Goal: Information Seeking & Learning: Learn about a topic

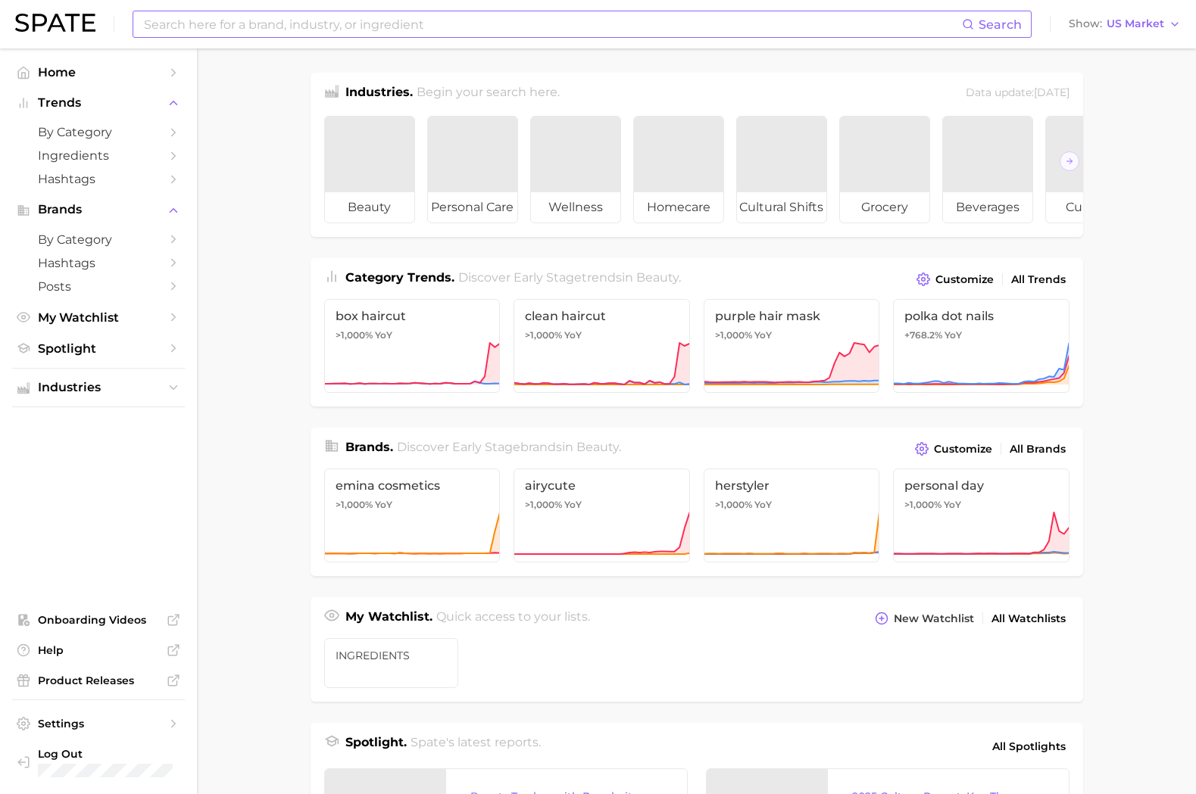
click at [515, 15] on input at bounding box center [551, 24] width 819 height 26
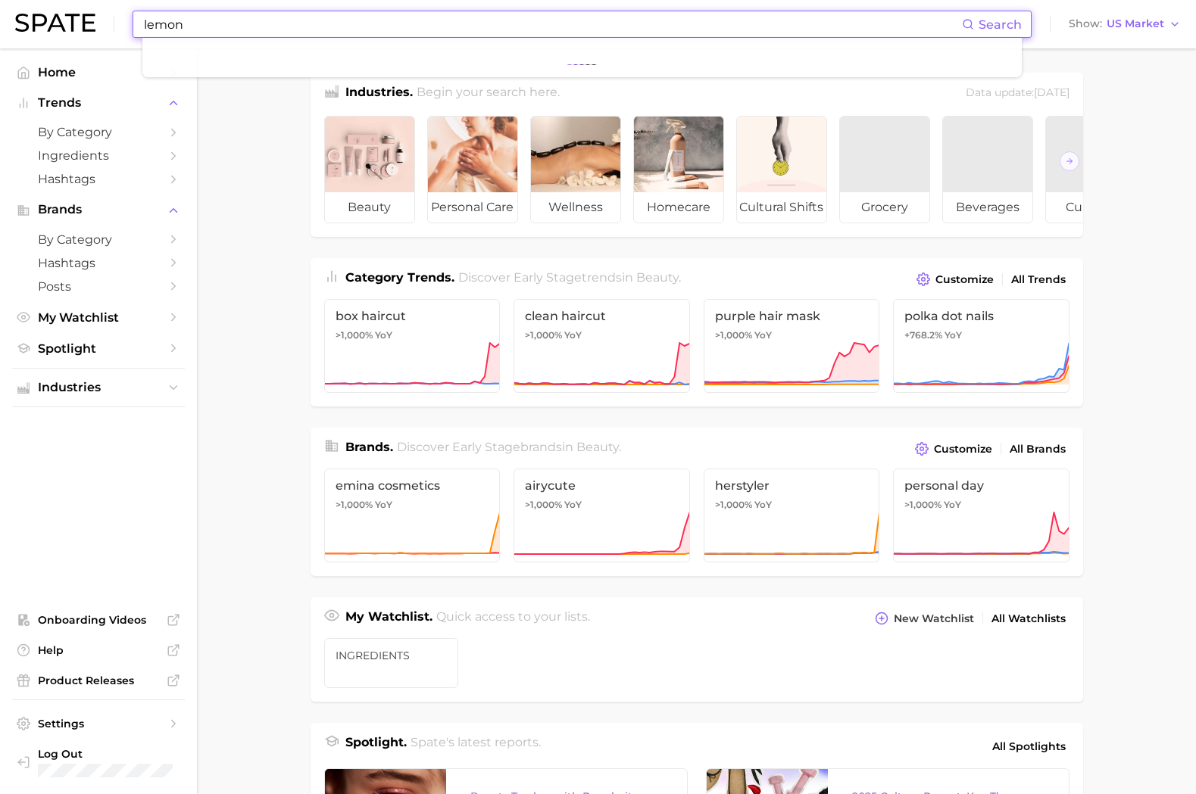
type input "lemon"
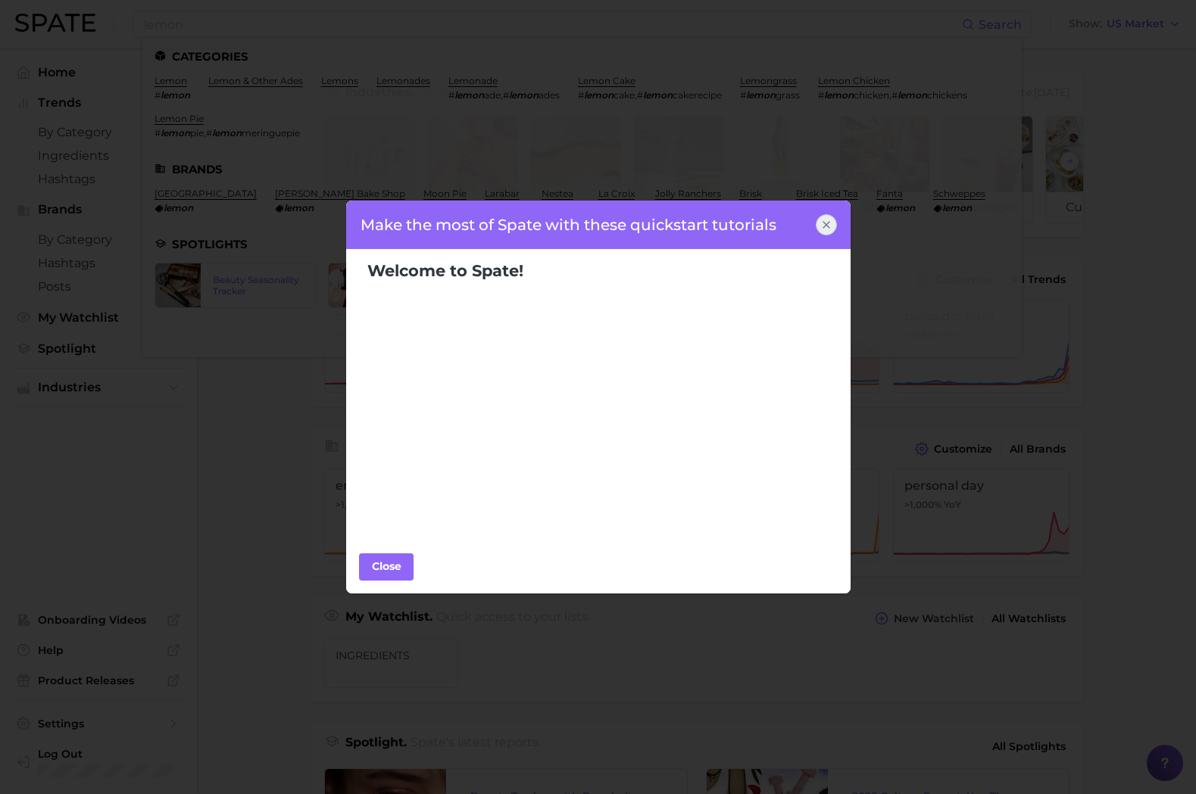
click at [827, 226] on icon at bounding box center [826, 225] width 12 height 12
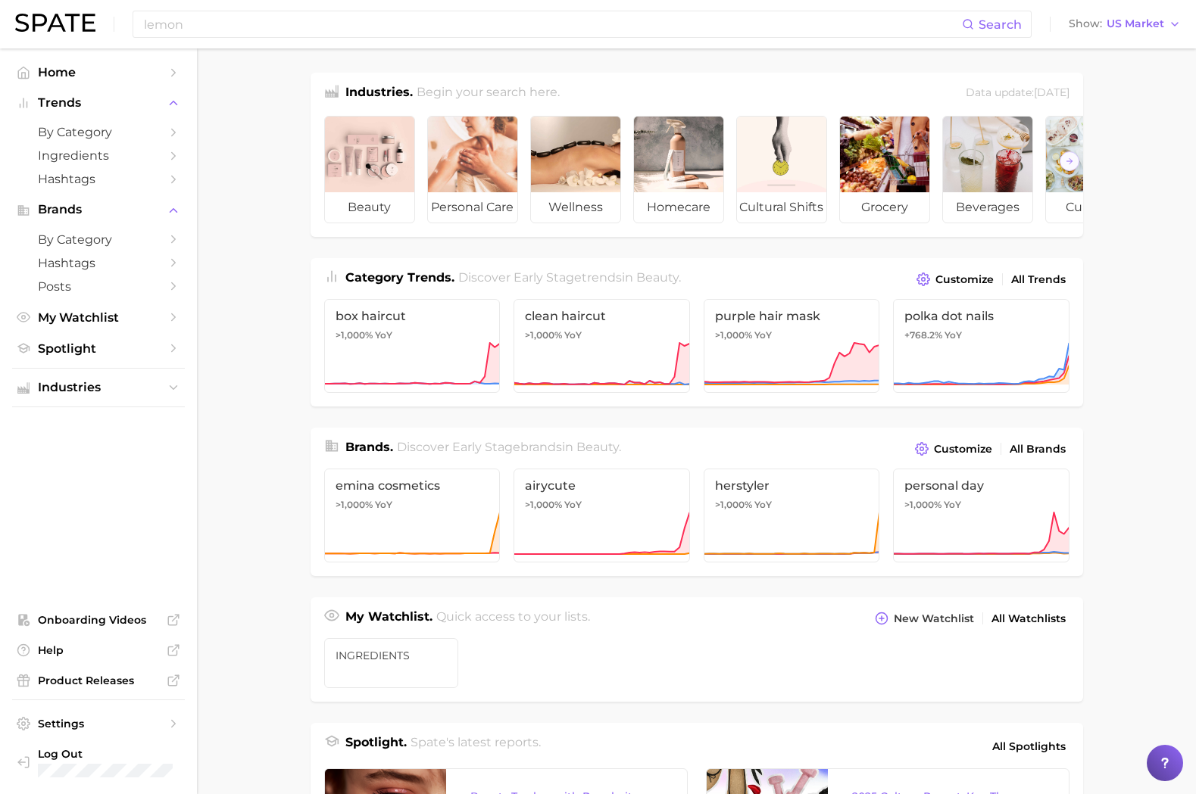
click at [1153, 704] on main "Industries. Begin your search here. Data update: August 31st, 2025 beauty perso…" at bounding box center [696, 639] width 999 height 1182
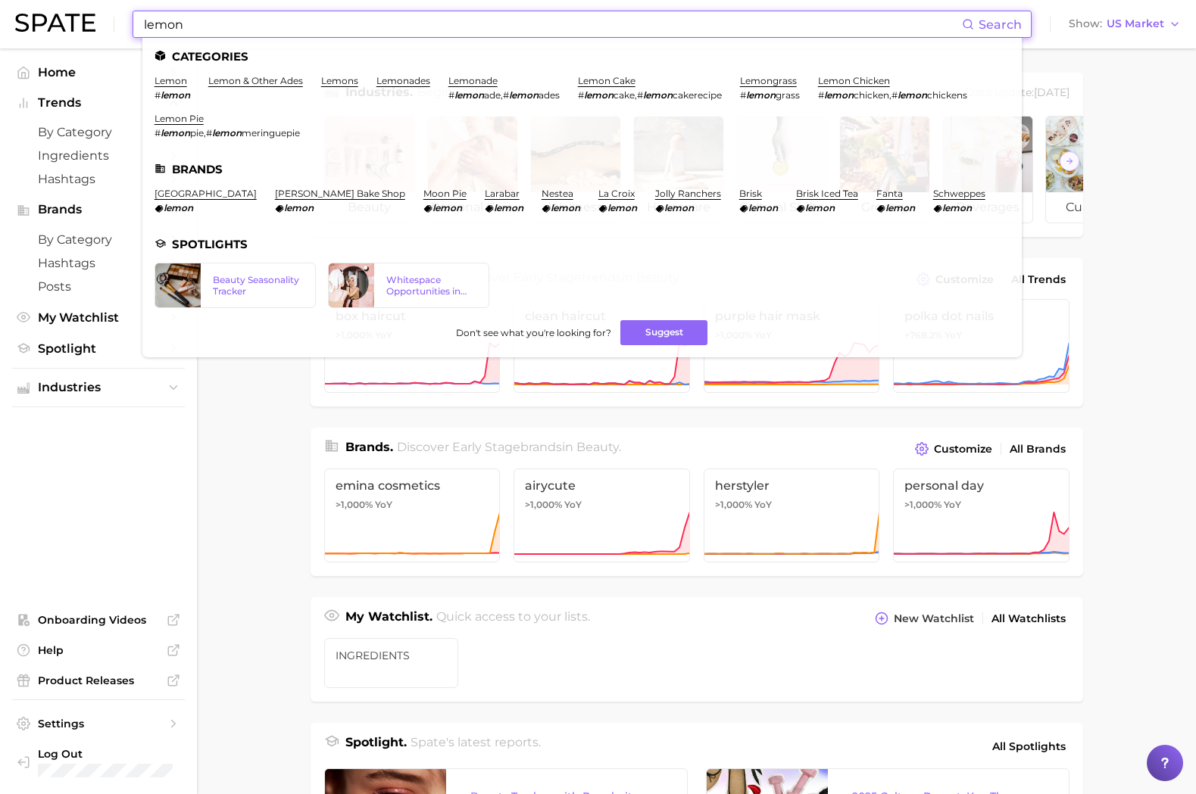
click at [213, 26] on input "lemon" at bounding box center [551, 24] width 819 height 26
click at [169, 78] on link "lemon" at bounding box center [170, 80] width 33 height 11
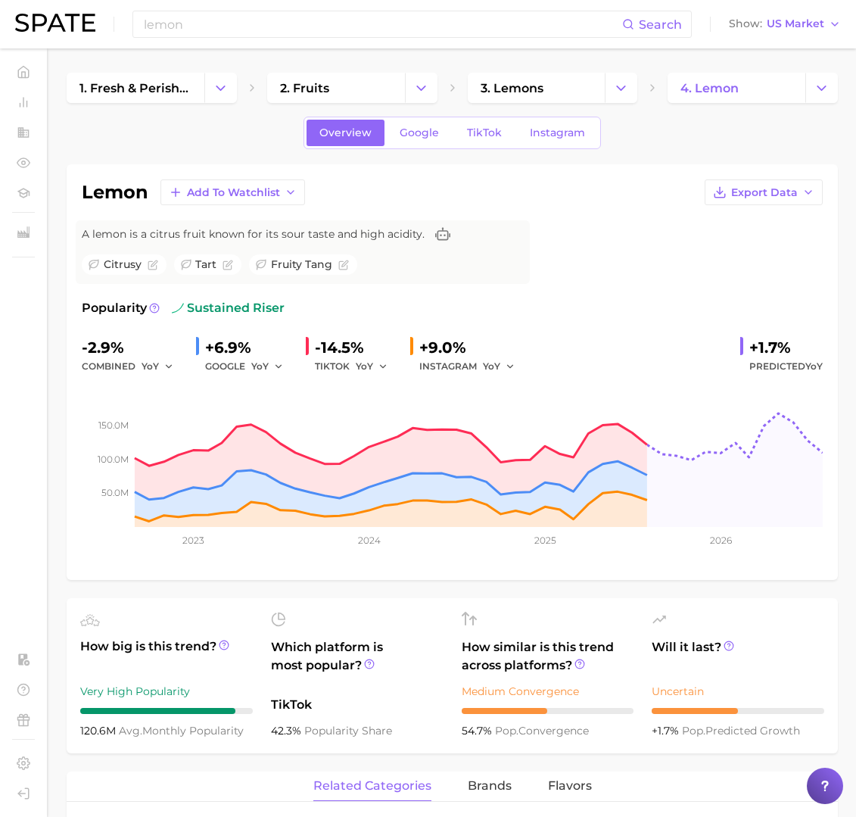
drag, startPoint x: 290, startPoint y: 308, endPoint x: 246, endPoint y: 298, distance: 45.0
click at [246, 299] on div "Popularity sustained riser" at bounding box center [452, 308] width 741 height 18
drag, startPoint x: 246, startPoint y: 298, endPoint x: 367, endPoint y: 304, distance: 120.6
click at [367, 304] on div "Popularity sustained riser" at bounding box center [452, 308] width 741 height 18
click at [373, 301] on div "Popularity sustained riser" at bounding box center [452, 308] width 741 height 18
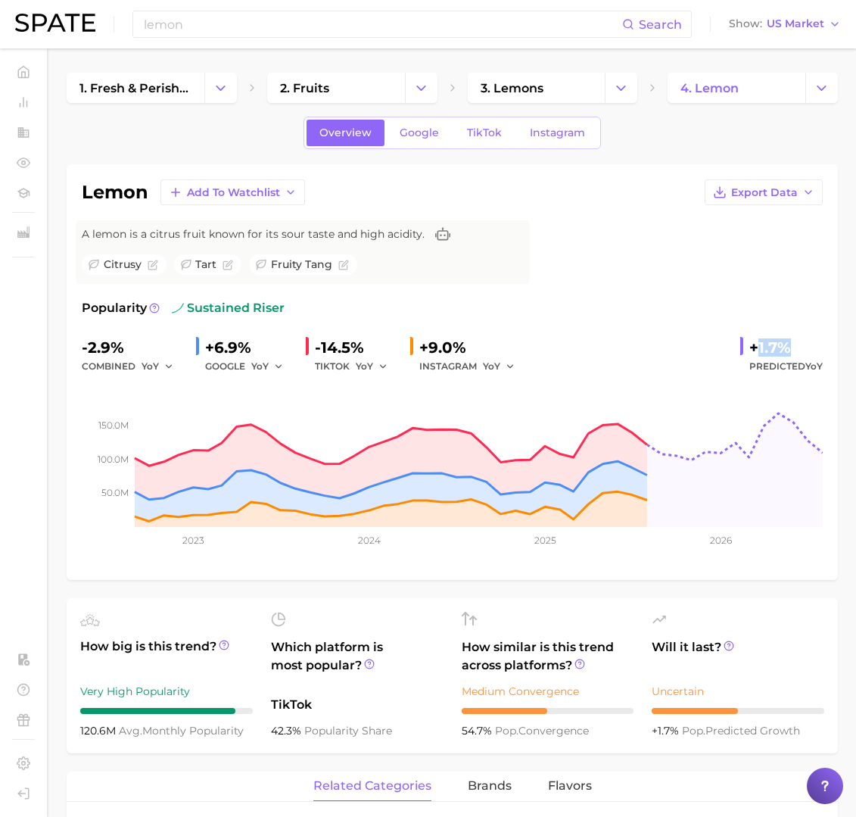
drag, startPoint x: 785, startPoint y: 350, endPoint x: 758, endPoint y: 349, distance: 26.5
click at [758, 349] on div "+1.7%" at bounding box center [786, 347] width 73 height 24
click at [765, 349] on div "+1.7%" at bounding box center [786, 347] width 73 height 24
click at [766, 349] on div "+1.7%" at bounding box center [786, 347] width 73 height 24
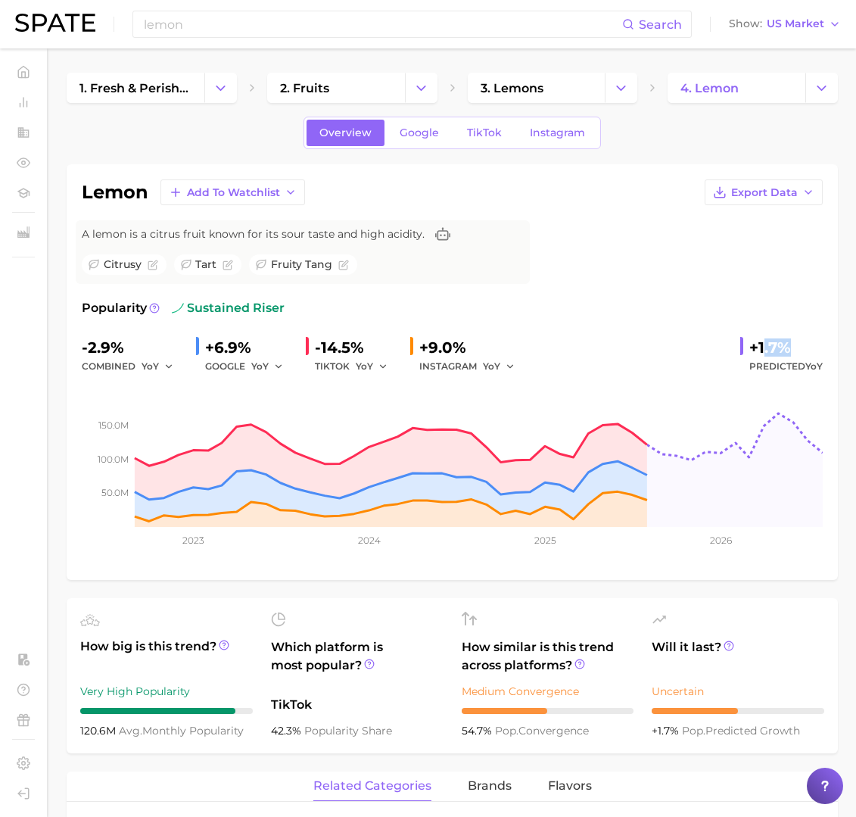
scroll to position [265, 0]
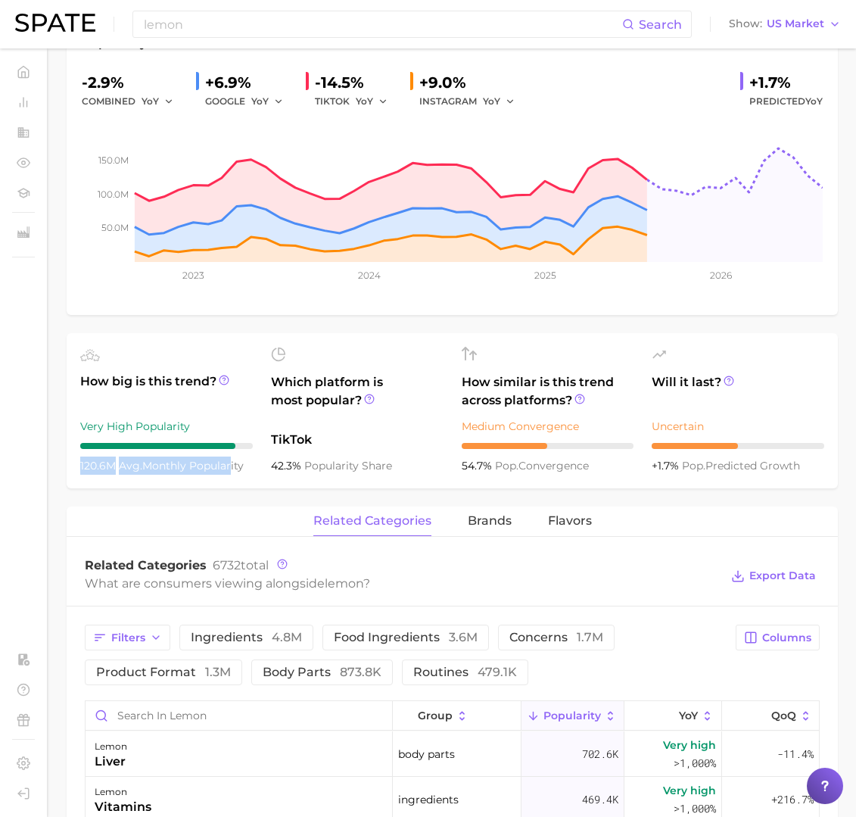
drag, startPoint x: 73, startPoint y: 468, endPoint x: 226, endPoint y: 469, distance: 153.7
click at [226, 469] on ul "How big is this trend? Very High Popularity 120.6m avg. monthly popularity Whic…" at bounding box center [453, 410] width 772 height 155
drag, startPoint x: 226, startPoint y: 469, endPoint x: 226, endPoint y: 504, distance: 34.8
click at [226, 504] on div "lemon Add to Watchlist Export Data A lemon is a citrus fruit known for its sour…" at bounding box center [453, 717] width 772 height 1636
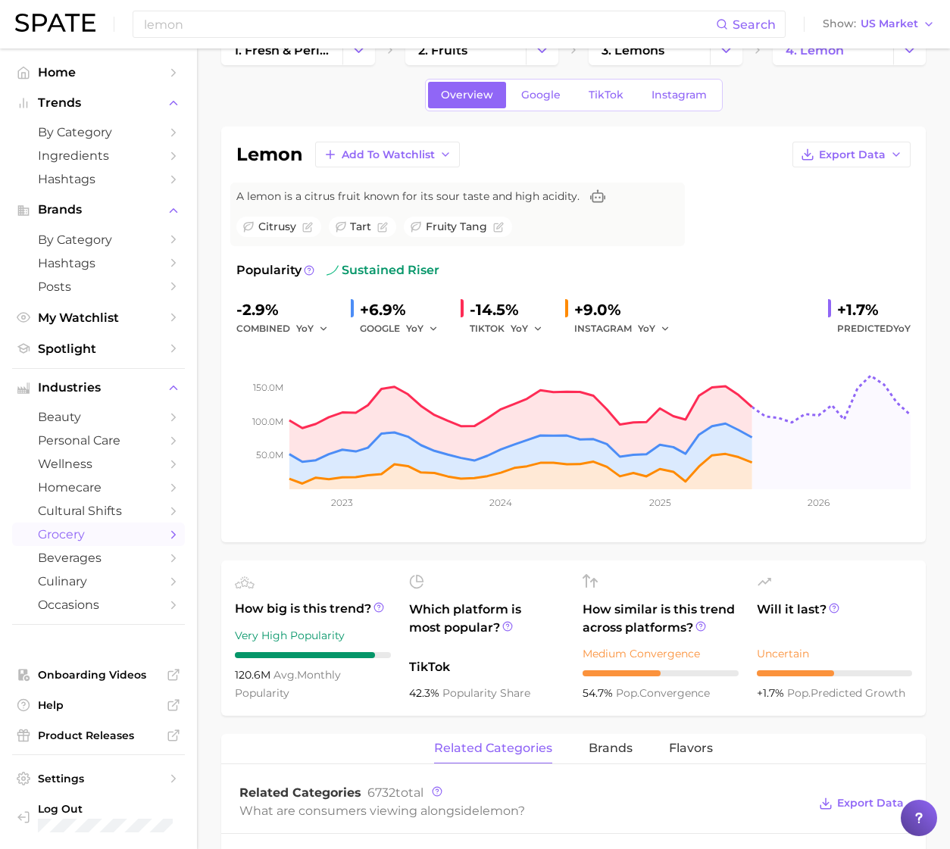
scroll to position [0, 0]
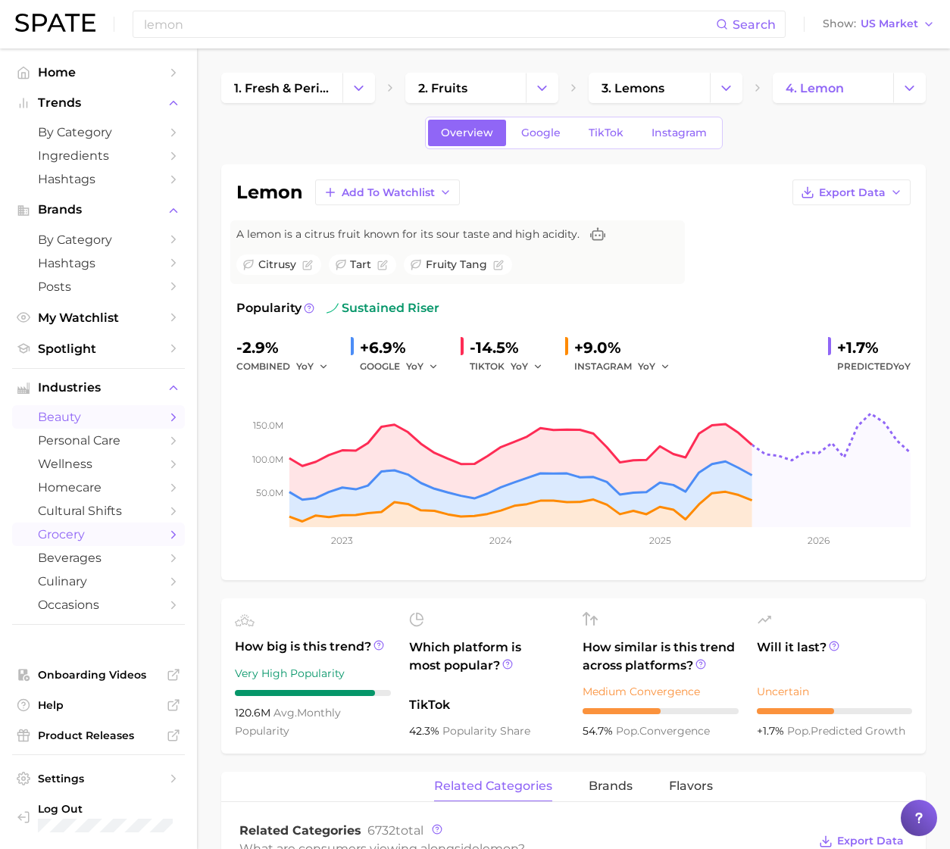
click at [81, 412] on span "beauty" at bounding box center [98, 417] width 121 height 14
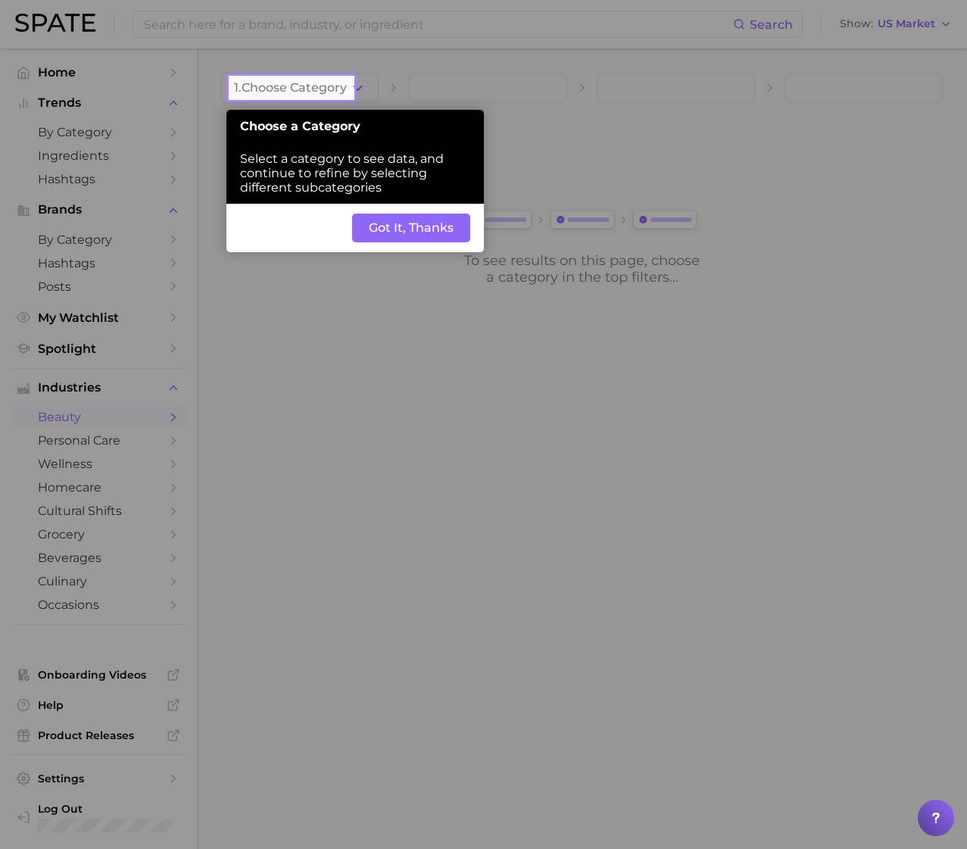
click at [392, 225] on button "Got It, Thanks" at bounding box center [411, 228] width 118 height 29
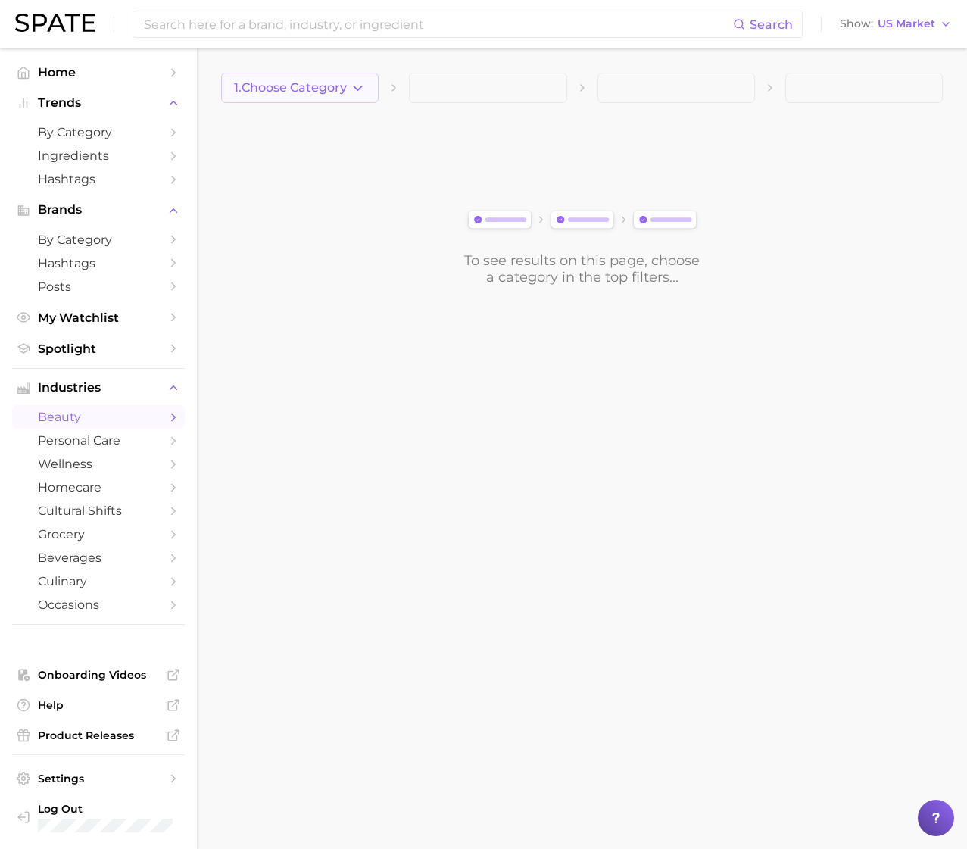
click at [336, 88] on span "1. Choose Category" at bounding box center [290, 88] width 113 height 14
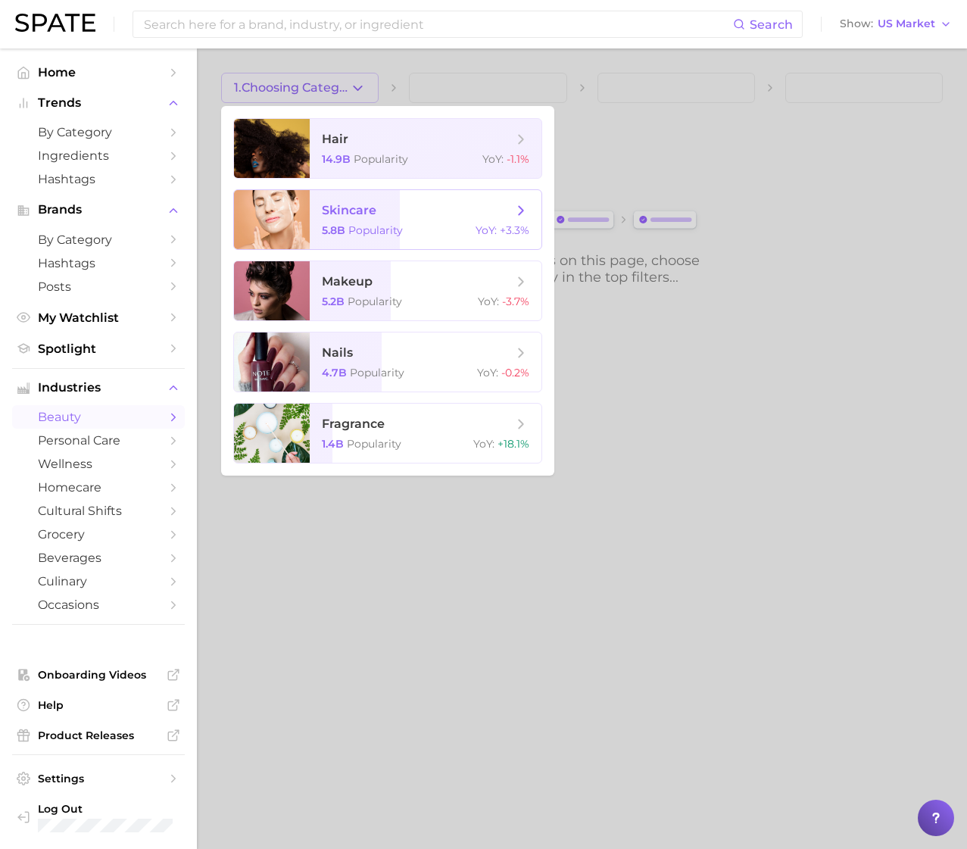
click at [423, 216] on span "skincare" at bounding box center [417, 210] width 191 height 17
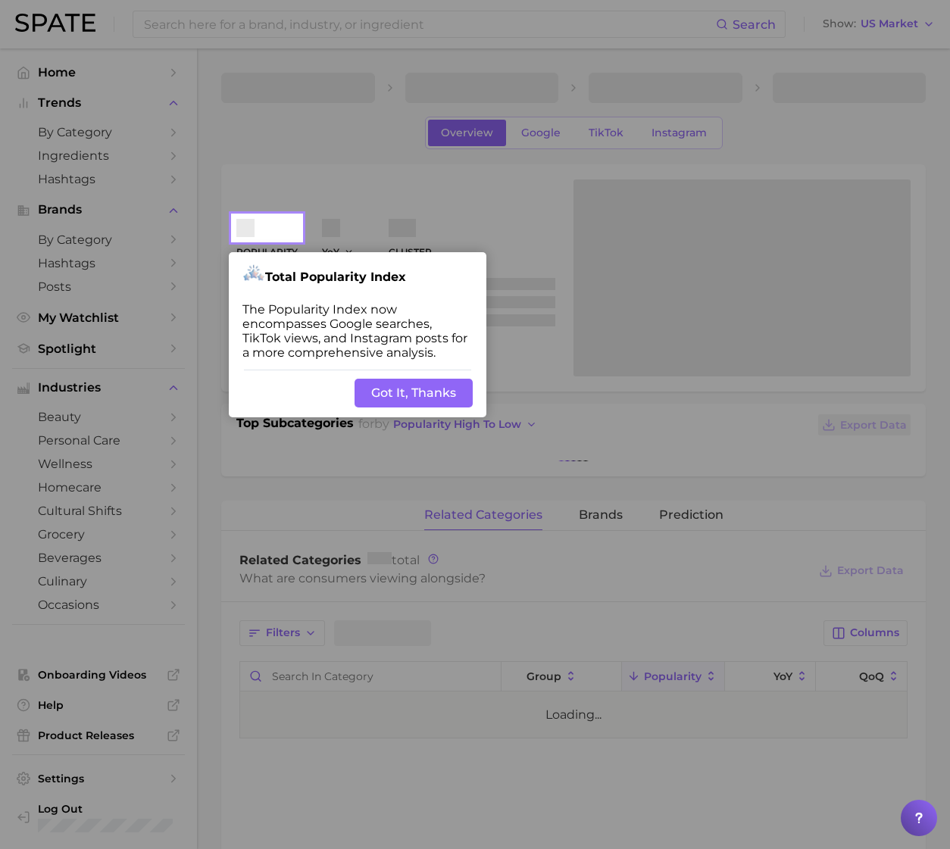
click at [416, 399] on div "Back Got It, Thanks" at bounding box center [357, 393] width 257 height 48
click at [420, 388] on button "Got It, Thanks" at bounding box center [413, 393] width 118 height 29
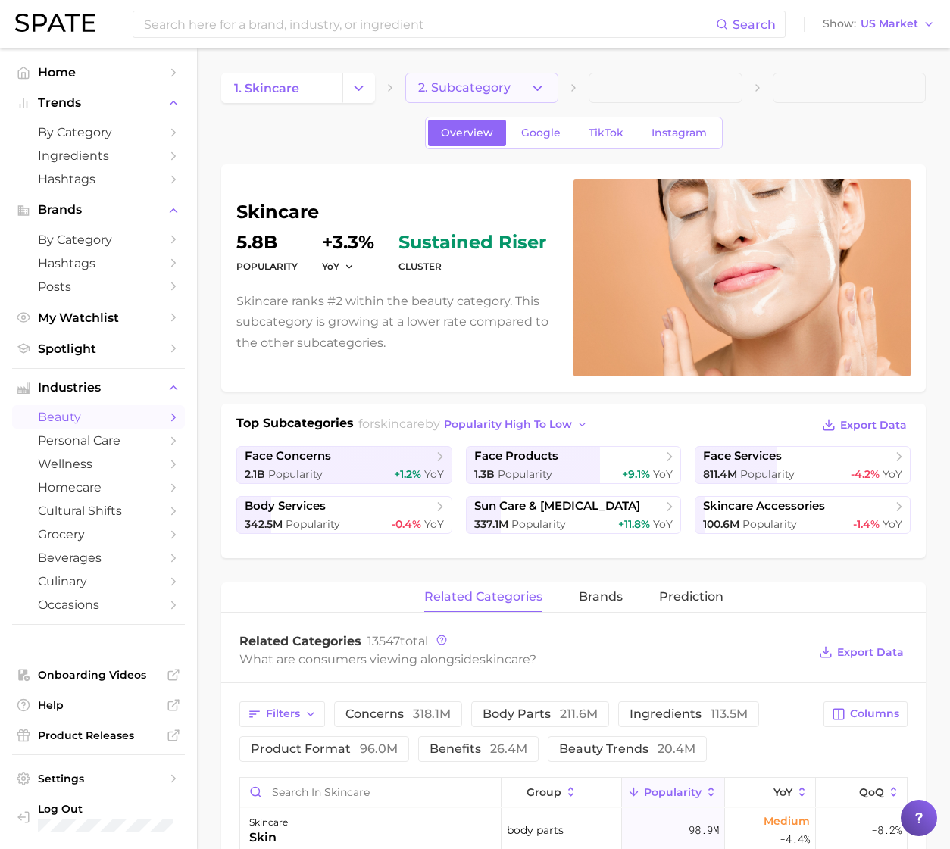
click at [541, 88] on icon "button" at bounding box center [537, 88] width 16 height 16
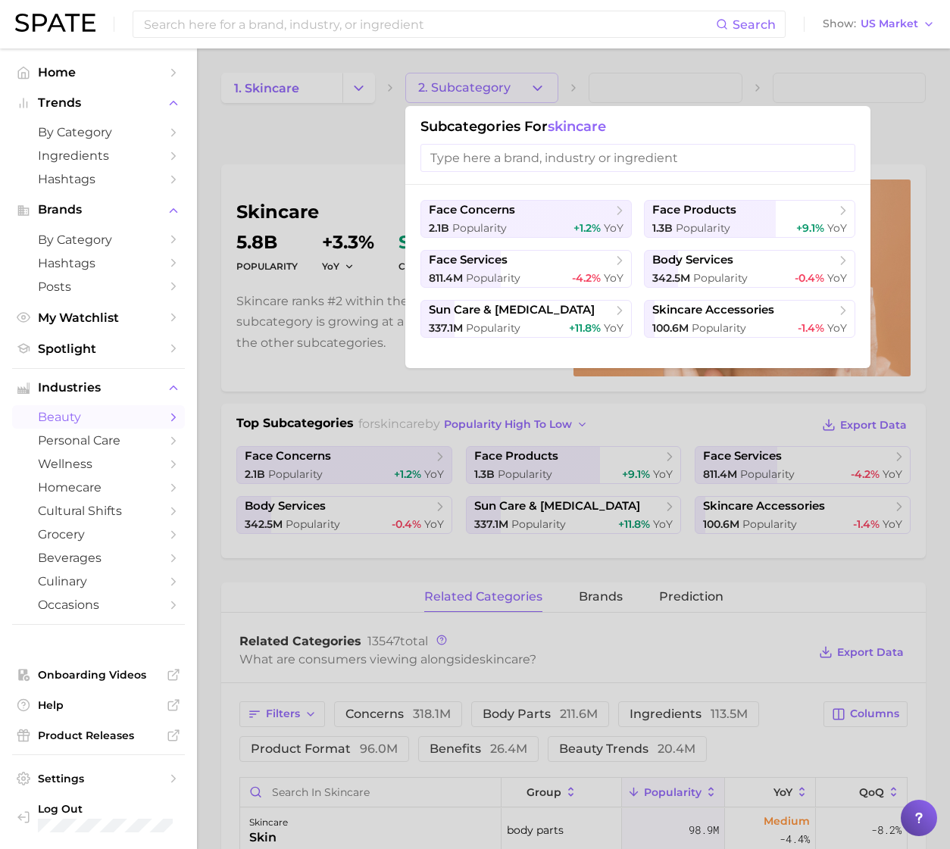
click at [328, 171] on div at bounding box center [475, 424] width 950 height 849
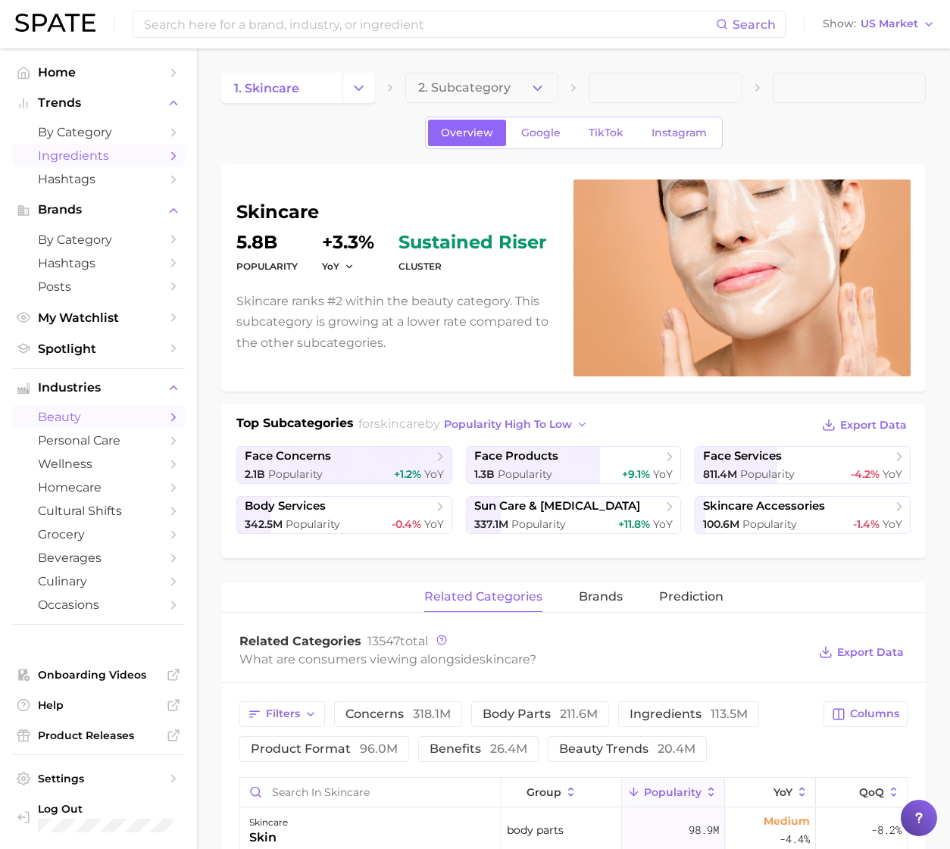
click at [114, 162] on span "Ingredients" at bounding box center [98, 155] width 121 height 14
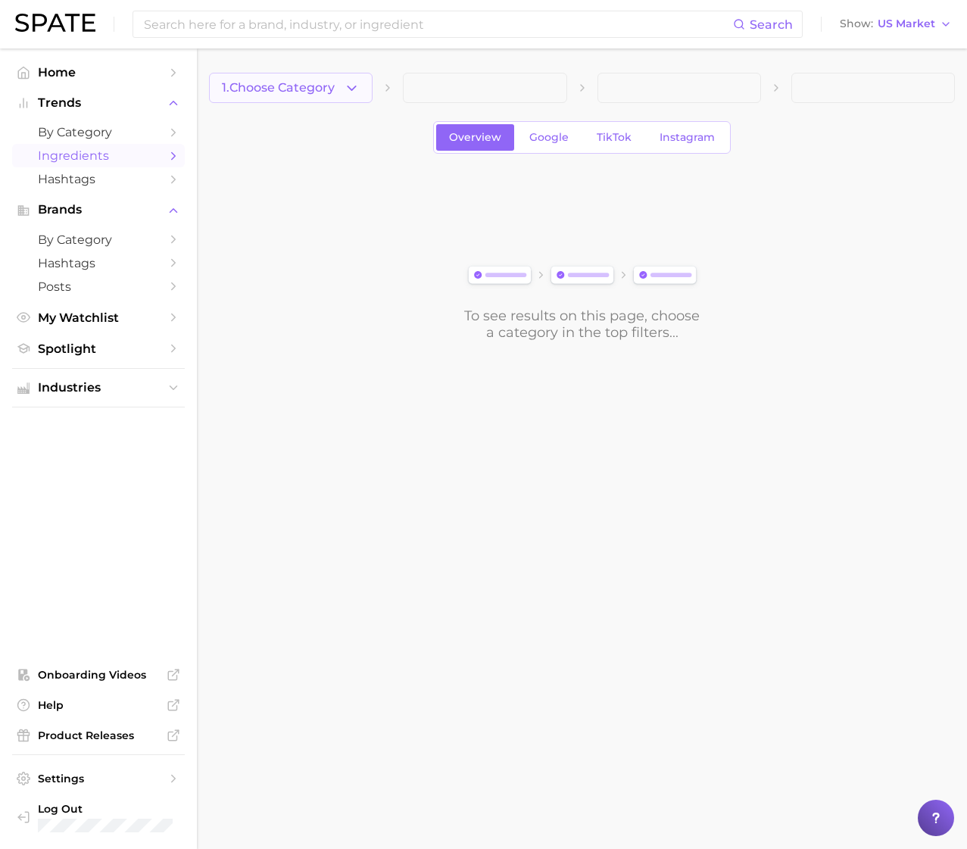
click at [338, 84] on button "1. Choose Category" at bounding box center [291, 88] width 164 height 30
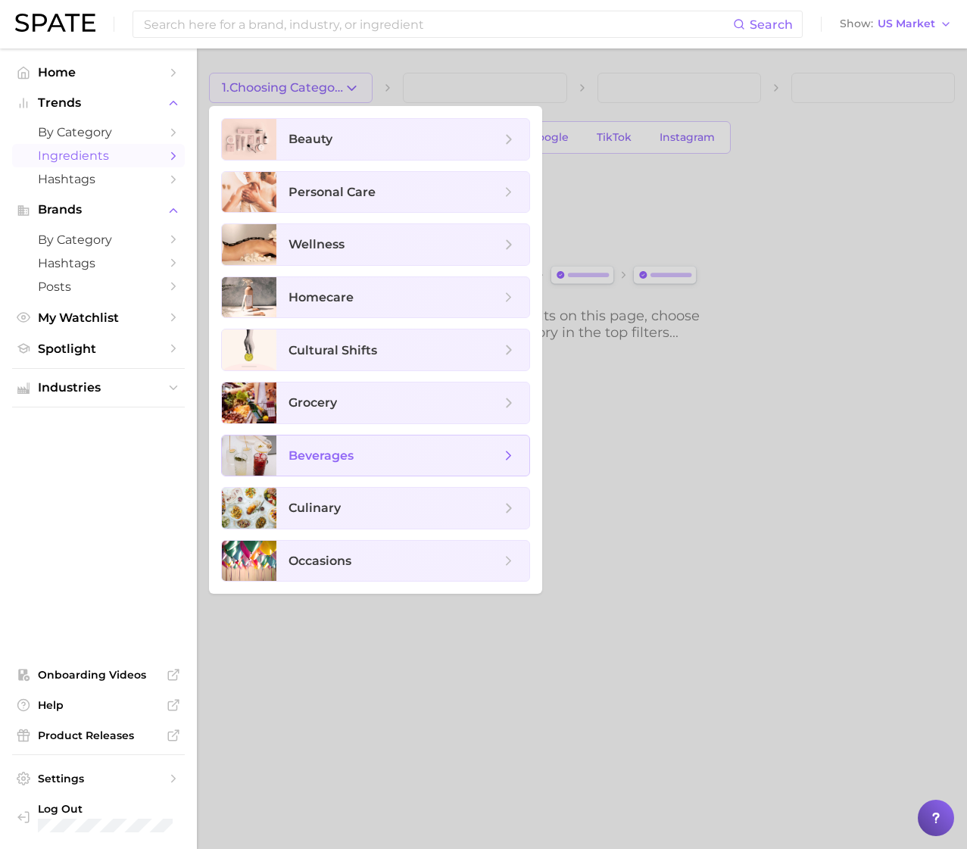
click at [354, 458] on span "beverages" at bounding box center [395, 456] width 212 height 17
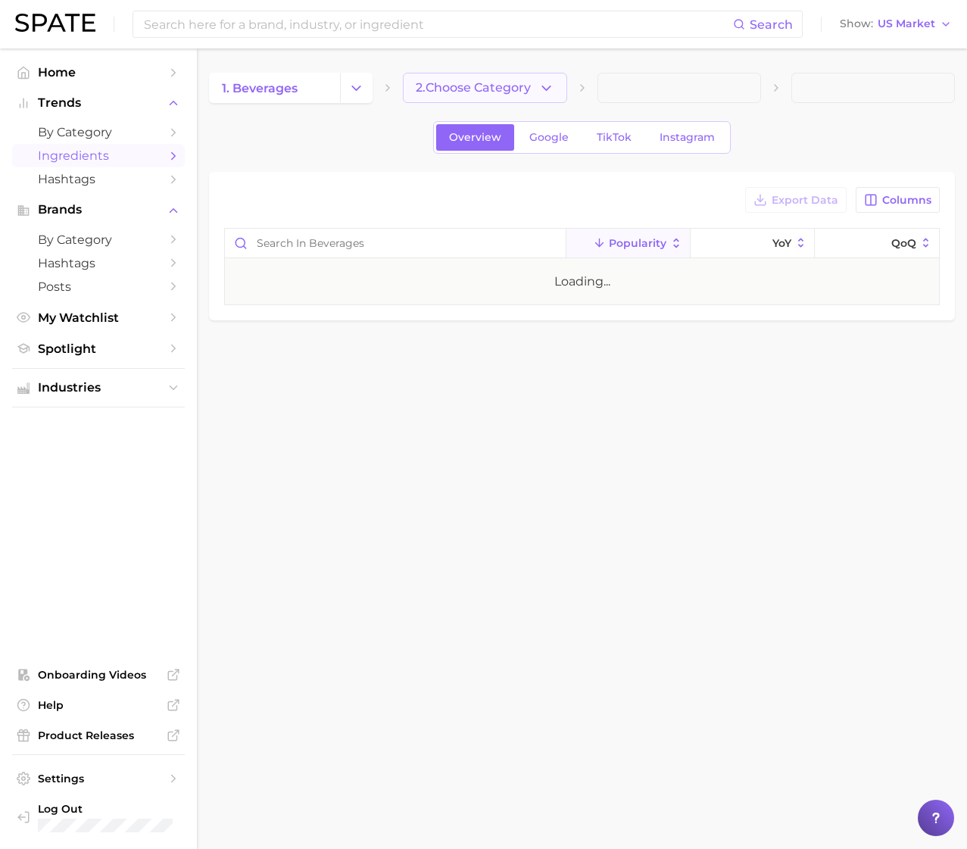
click at [507, 76] on button "2. Choose Category" at bounding box center [485, 88] width 164 height 30
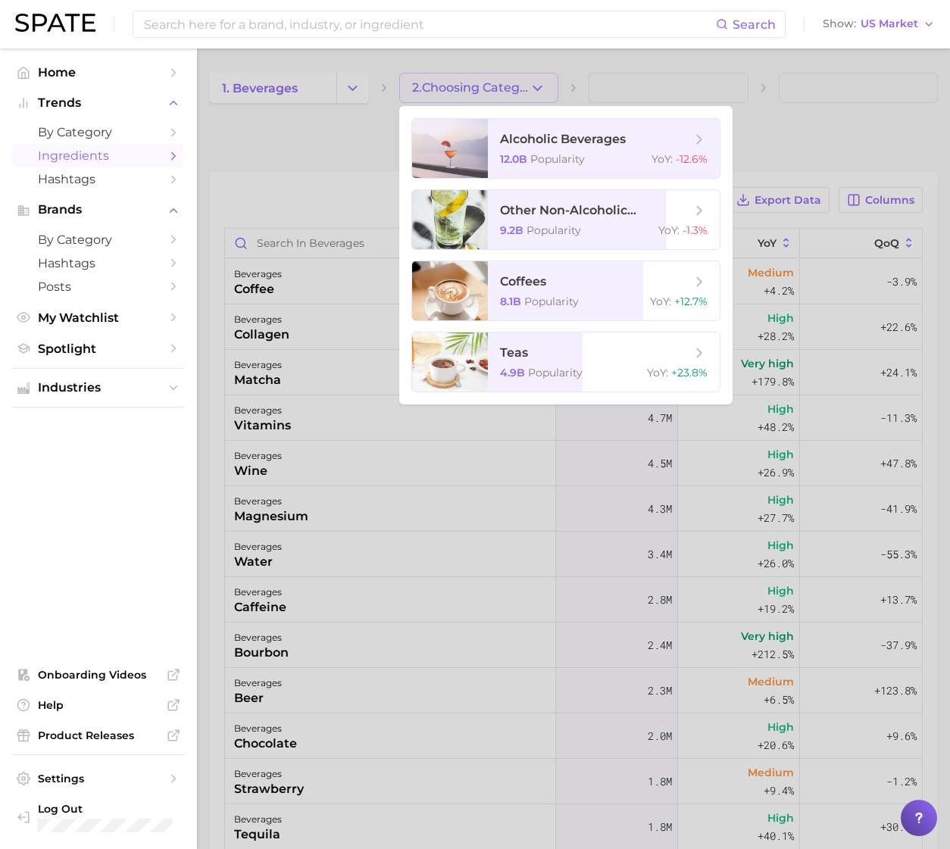
click at [320, 151] on div at bounding box center [475, 424] width 950 height 849
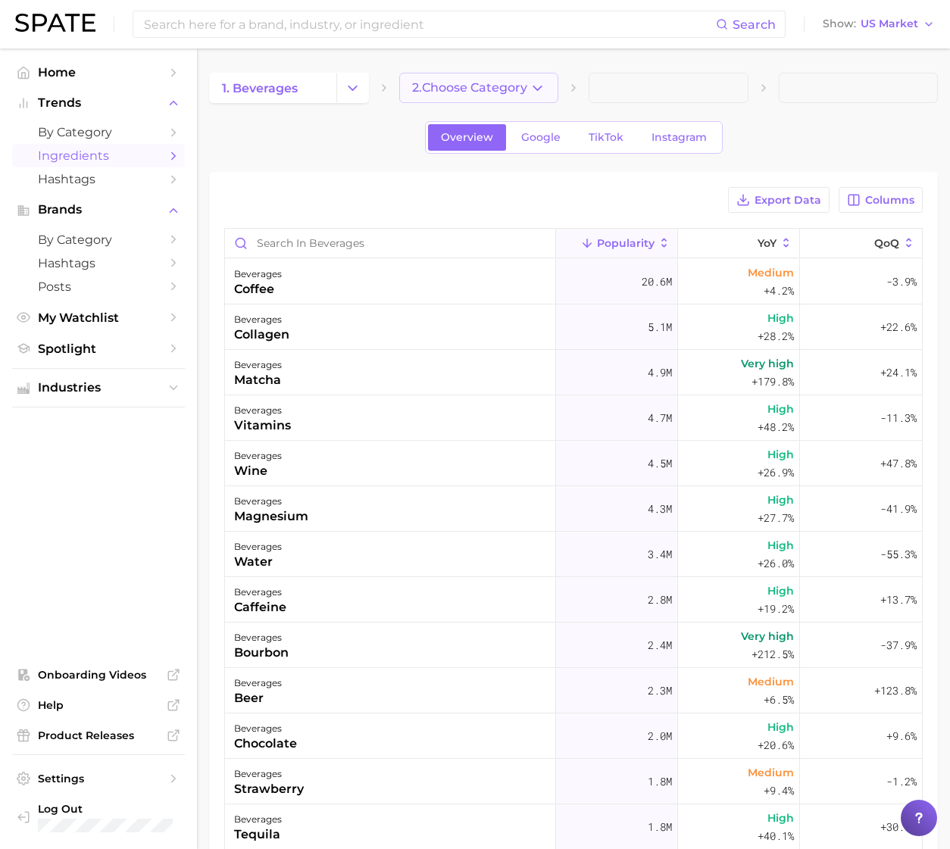
click at [466, 81] on span "2. Choose Category" at bounding box center [469, 88] width 115 height 14
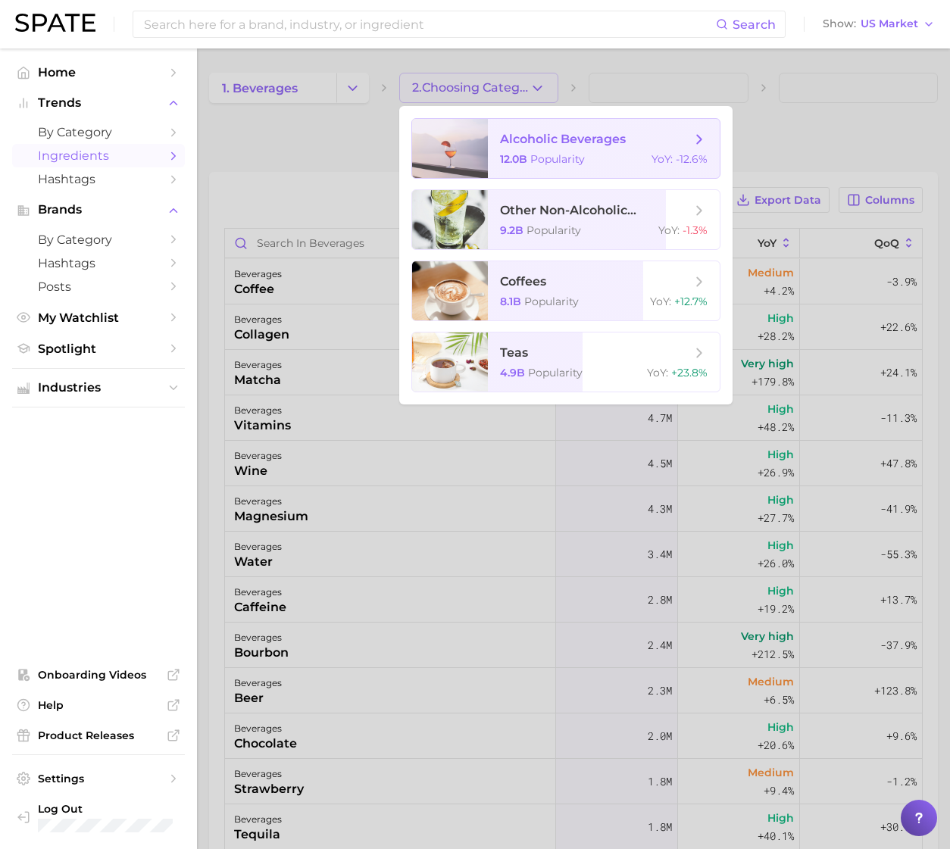
click at [571, 160] on span "Popularity" at bounding box center [557, 159] width 55 height 14
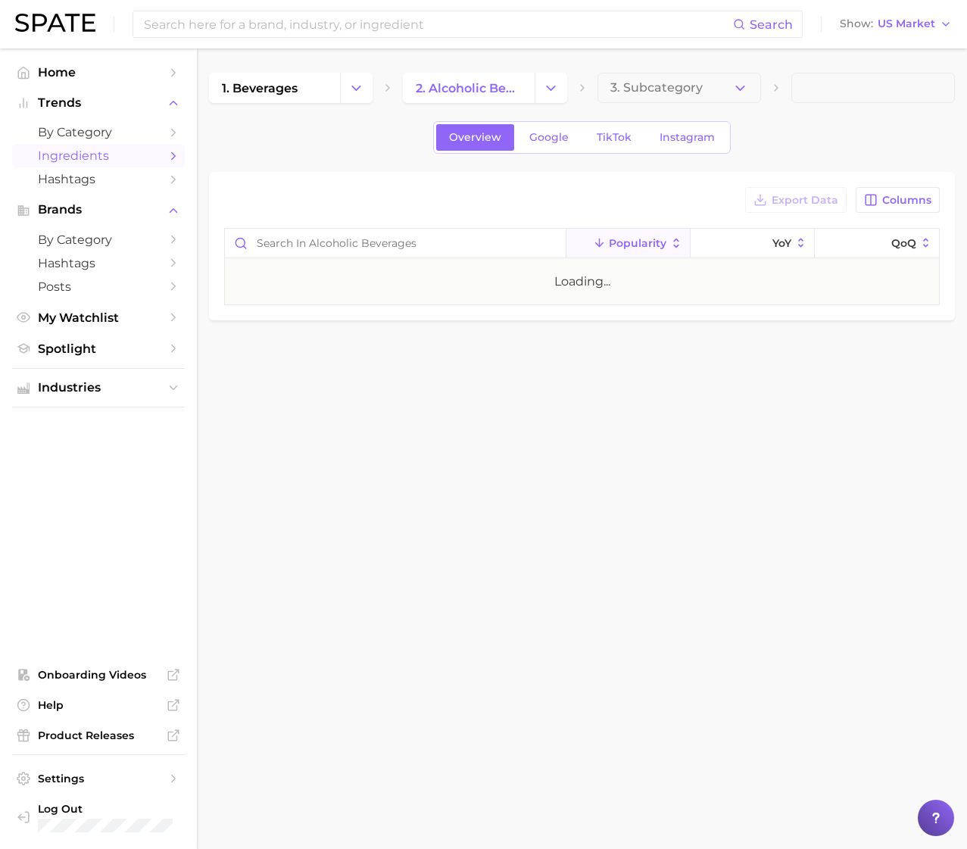
click at [693, 87] on span "3. Subcategory" at bounding box center [656, 88] width 92 height 14
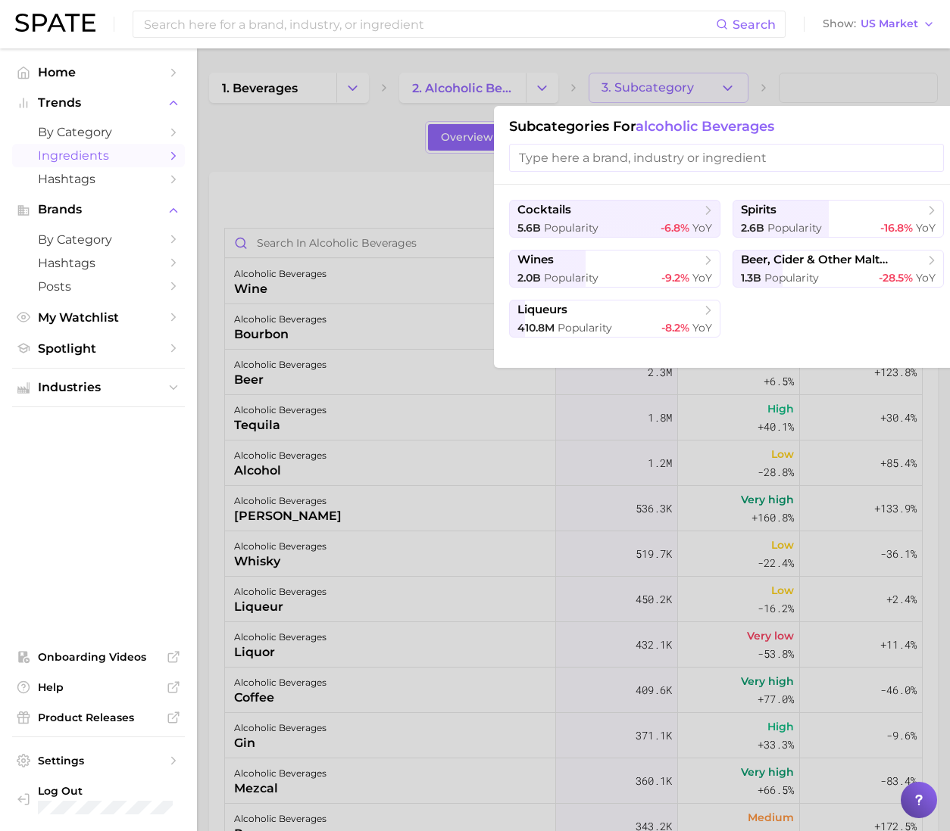
click at [466, 84] on div at bounding box center [475, 415] width 950 height 831
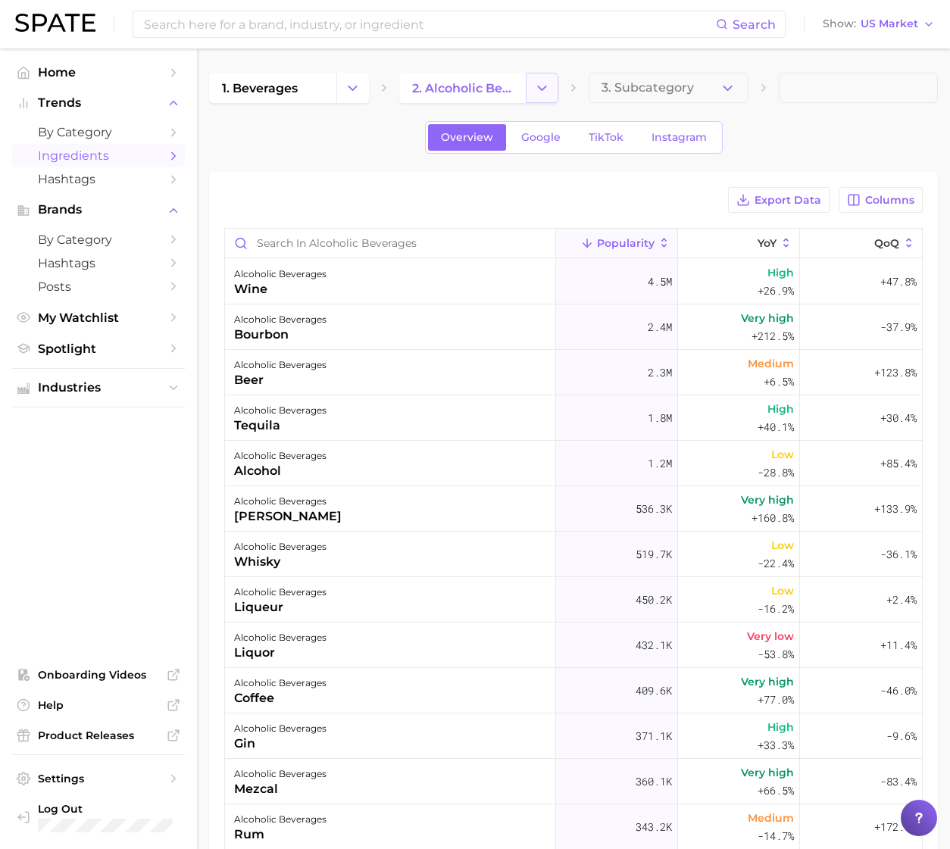
click at [540, 84] on icon "Change Category" at bounding box center [542, 88] width 16 height 16
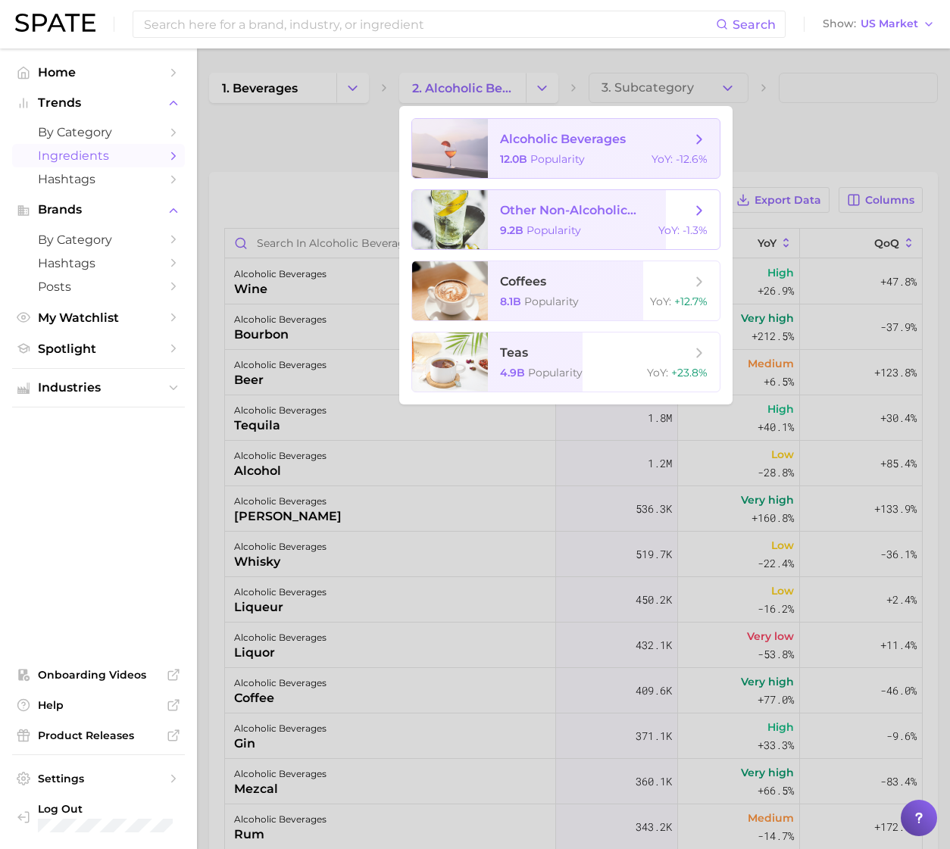
click at [538, 215] on span "other non-alcoholic beverages" at bounding box center [595, 210] width 191 height 14
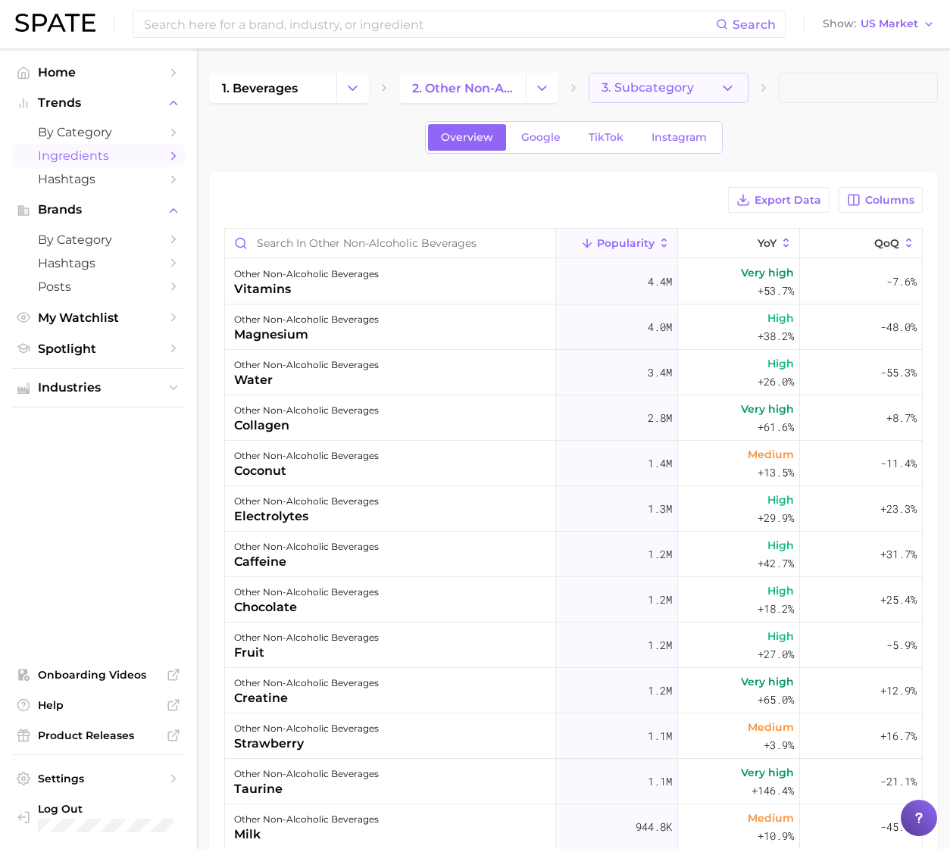
click at [755, 95] on div "1. beverages 2. other non-alcoholic beverages 3. Subcategory" at bounding box center [573, 88] width 728 height 30
click at [754, 90] on div "1. beverages 2. other non-alcoholic beverages 3. Subcategory" at bounding box center [573, 88] width 728 height 30
click at [748, 90] on div "1. beverages 2. other non-alcoholic beverages 3. Subcategory" at bounding box center [573, 88] width 728 height 30
click at [725, 91] on icon "button" at bounding box center [727, 88] width 16 height 16
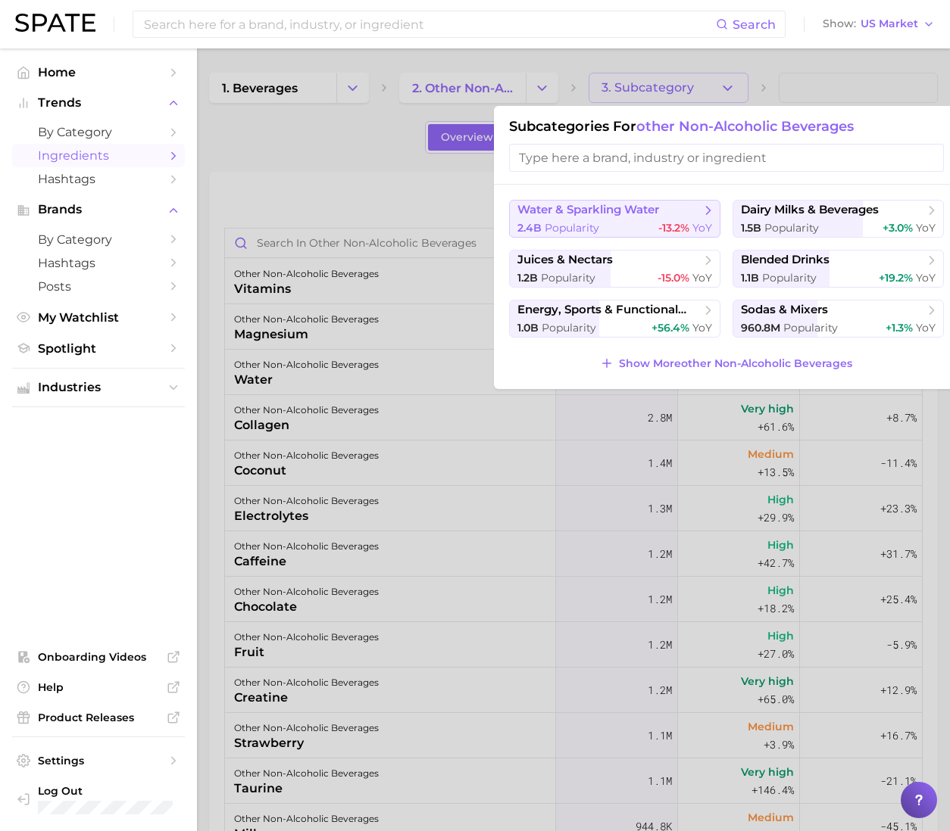
click at [667, 207] on span "water & sparkling water" at bounding box center [609, 210] width 184 height 15
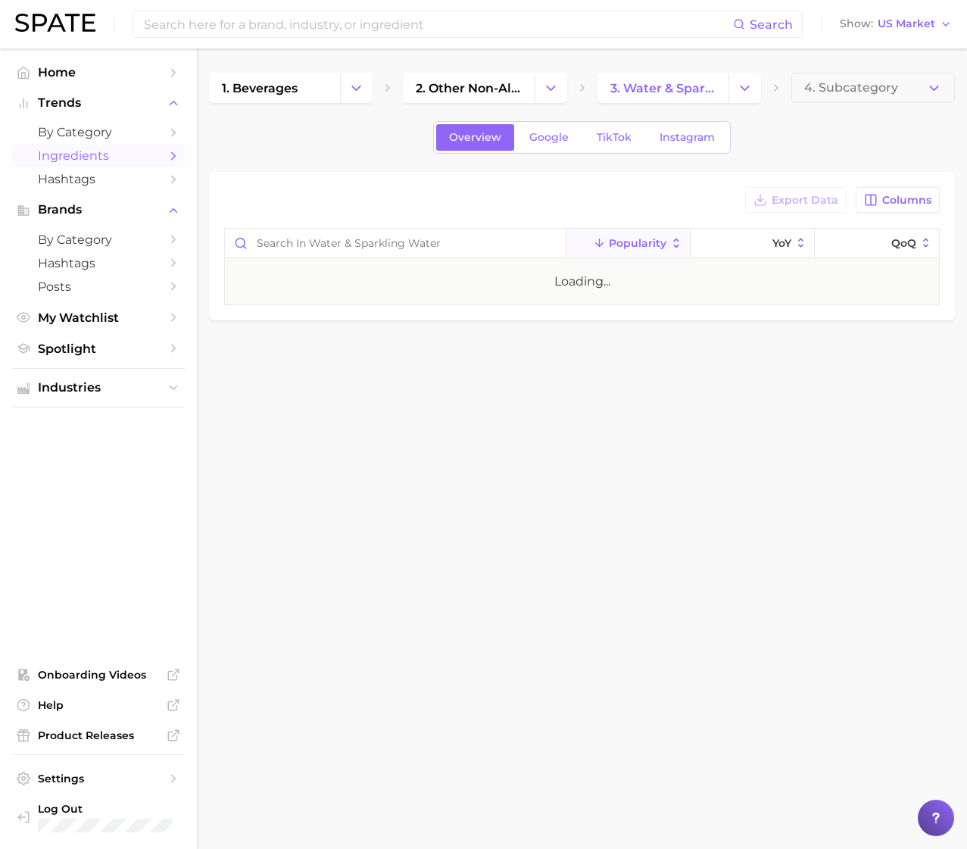
click at [887, 90] on span "4. Subcategory" at bounding box center [851, 88] width 94 height 14
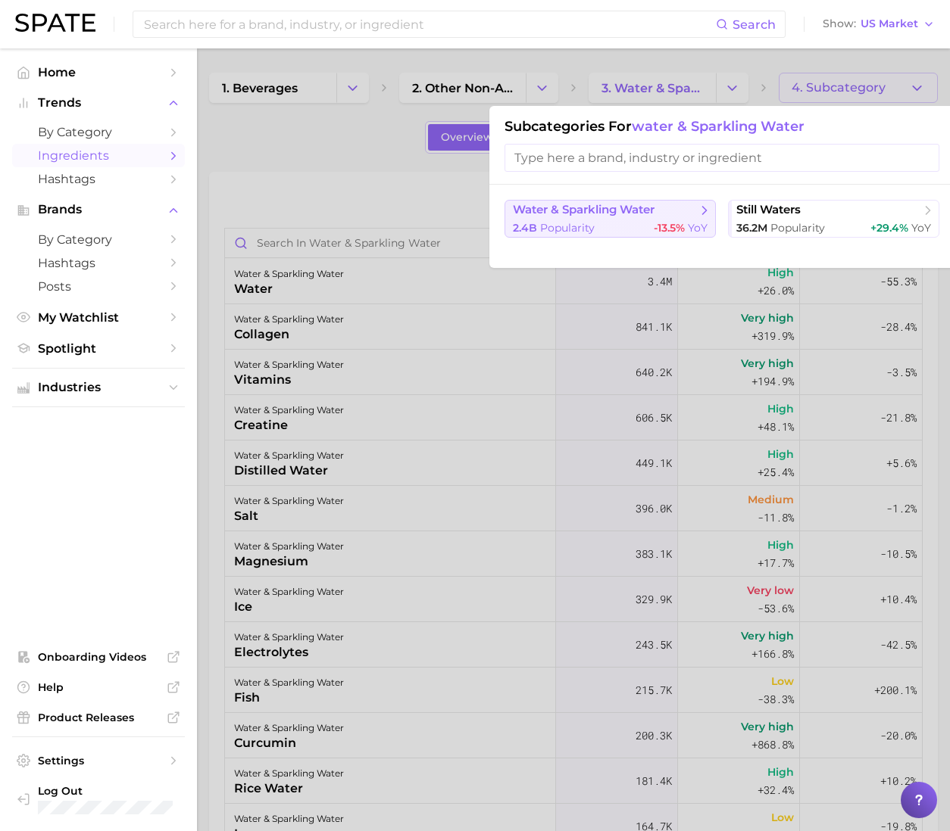
click at [583, 217] on span "water & sparkling water" at bounding box center [584, 210] width 142 height 14
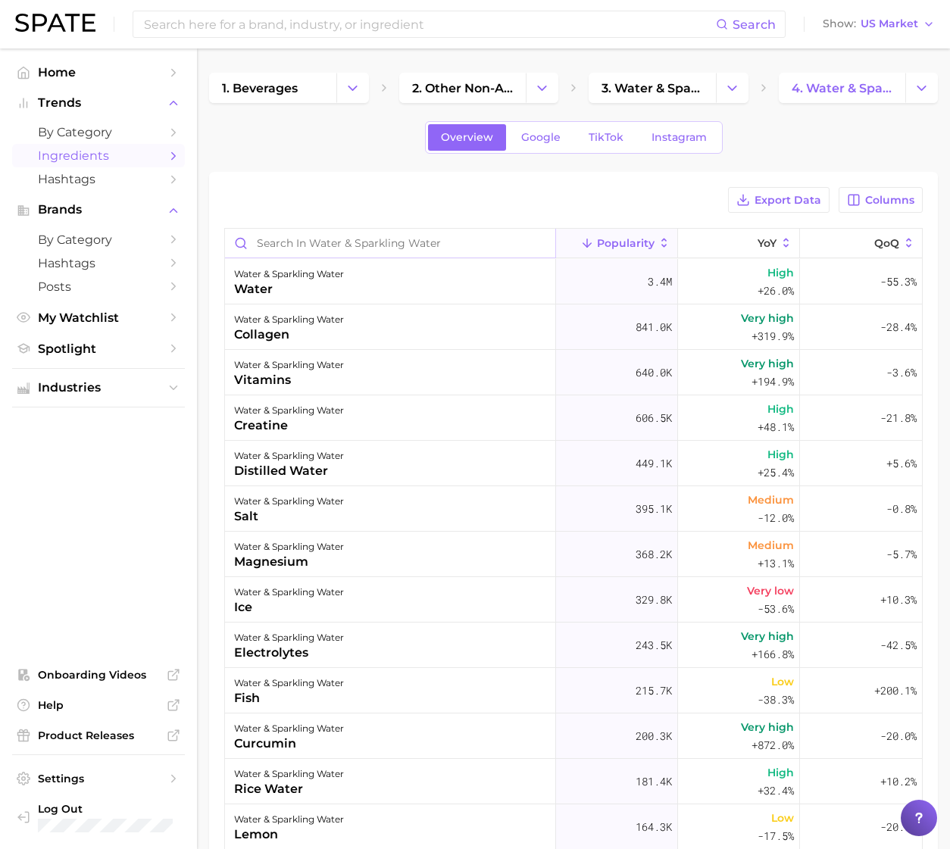
click at [410, 251] on input "Search in water & sparkling water" at bounding box center [390, 243] width 330 height 29
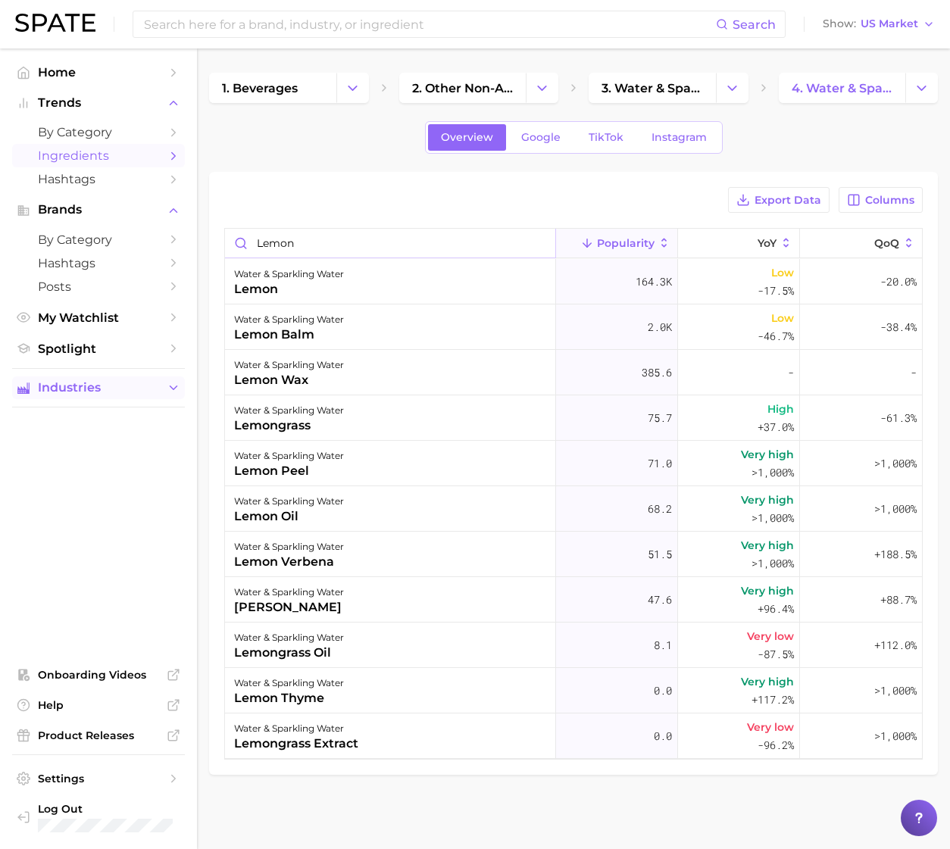
type input "lemon"
click at [139, 388] on span "Industries" at bounding box center [98, 388] width 121 height 14
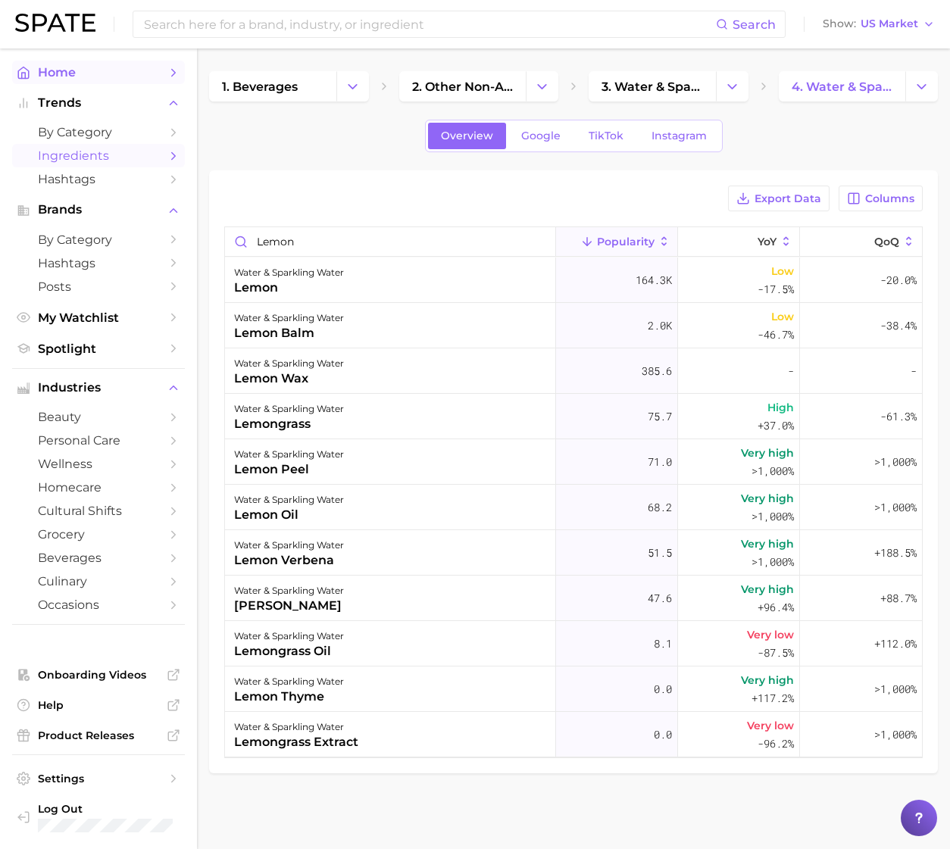
click at [176, 66] on icon "Sidebar" at bounding box center [174, 73] width 14 height 14
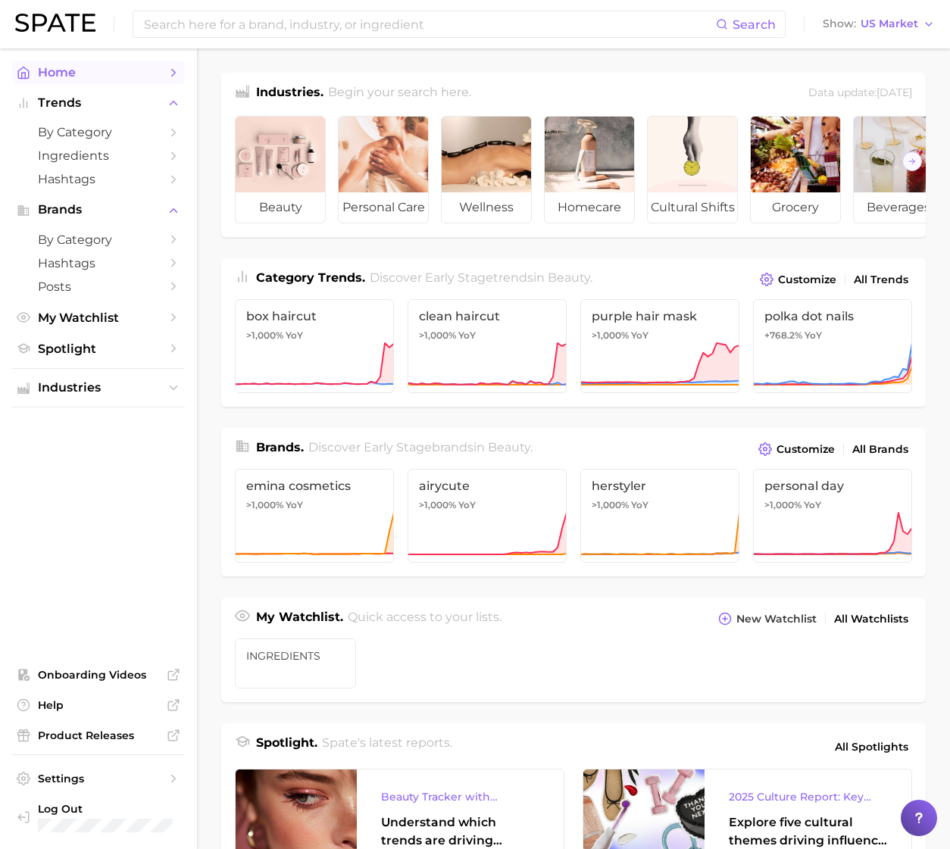
click at [176, 75] on icon "Sidebar" at bounding box center [174, 73] width 14 height 14
click at [154, 402] on ul "Industries" at bounding box center [98, 387] width 173 height 39
click at [154, 398] on button "Industries" at bounding box center [98, 387] width 173 height 23
click at [241, 41] on div "Search Show US Market" at bounding box center [474, 24] width 919 height 48
click at [239, 29] on input at bounding box center [428, 24] width 573 height 26
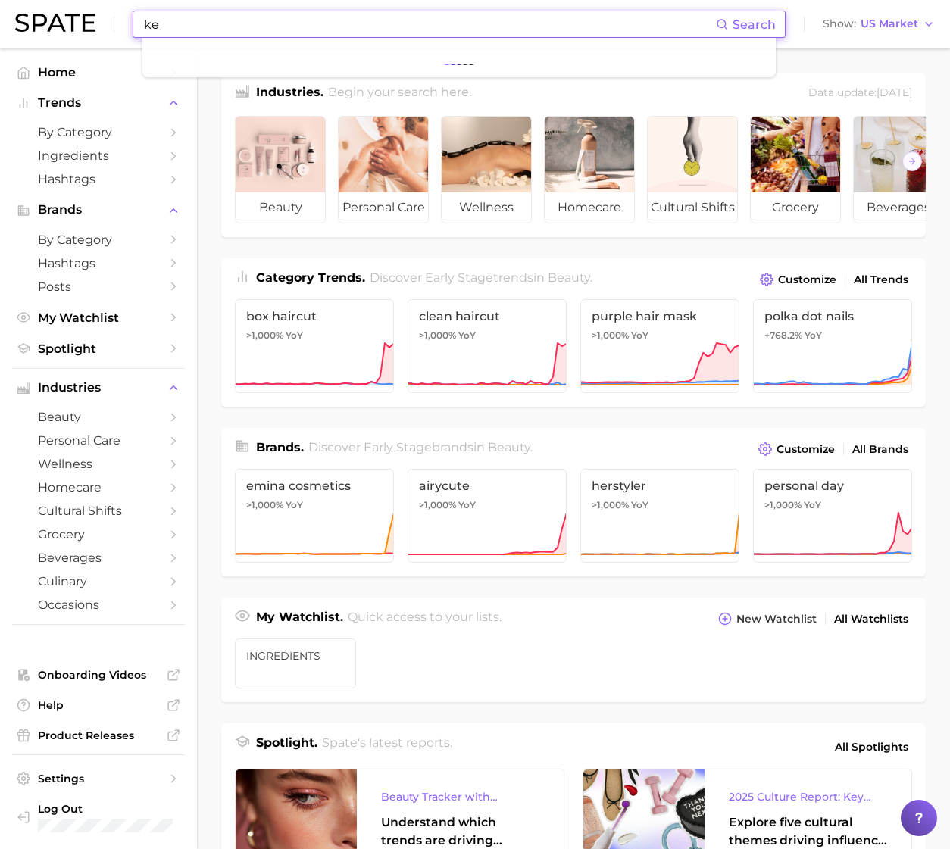
type input "k"
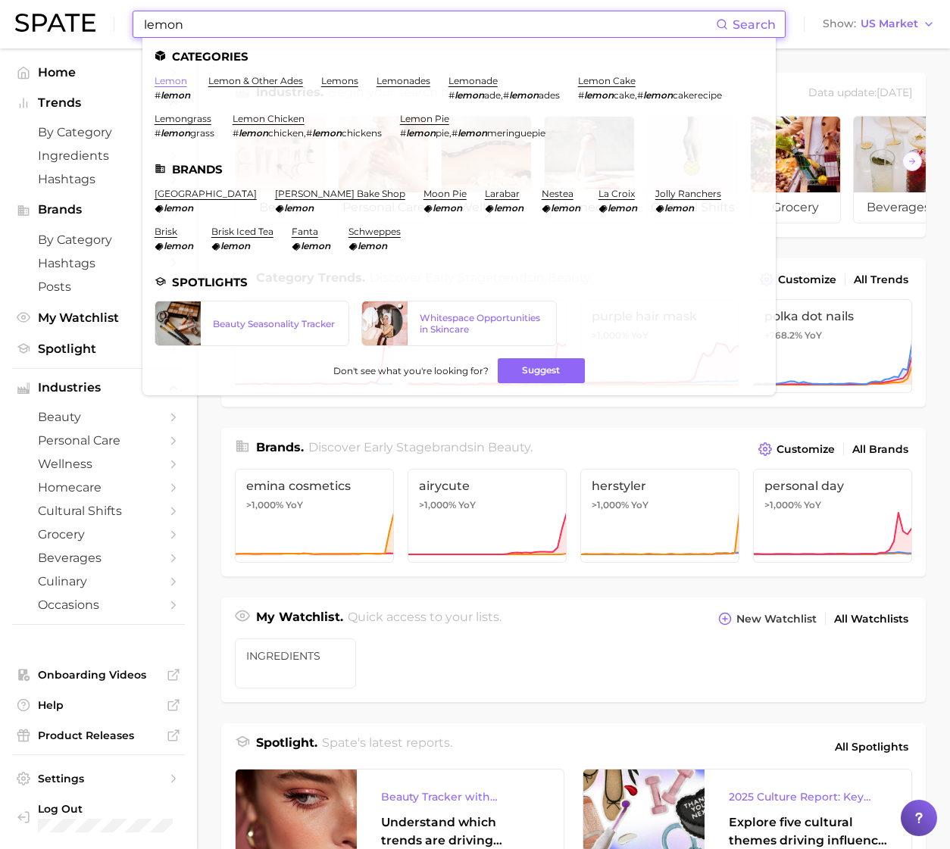
type input "lemon"
click at [167, 80] on link "lemon" at bounding box center [170, 80] width 33 height 11
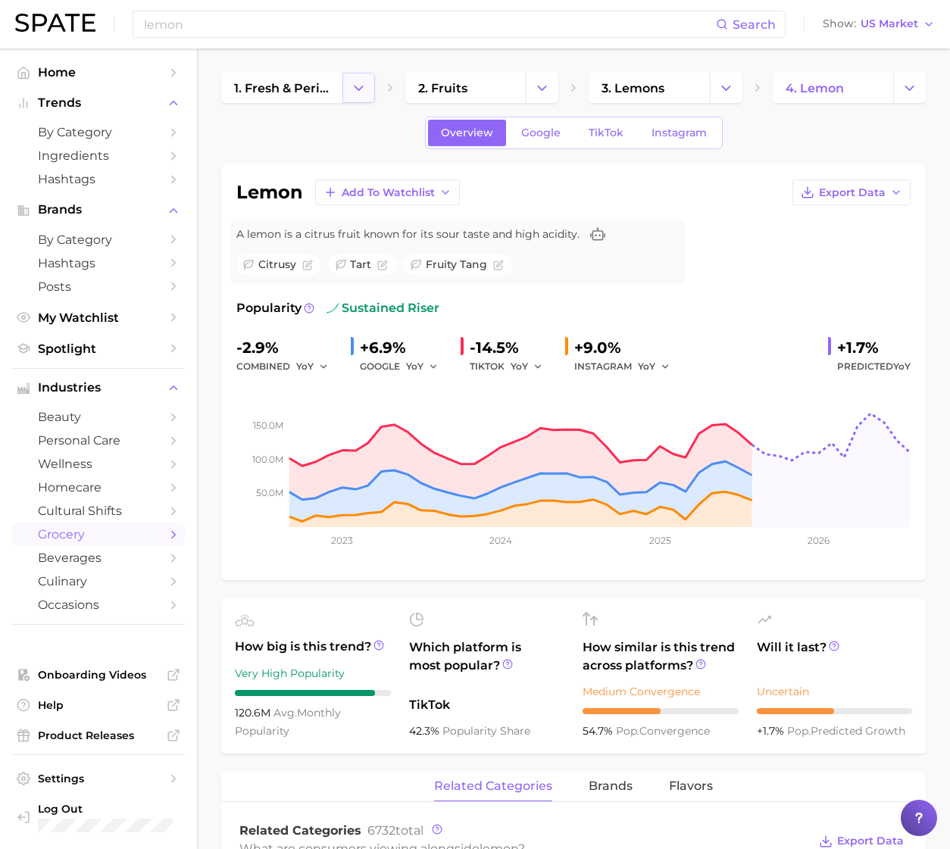
click at [362, 88] on icon "Change Category" at bounding box center [359, 88] width 16 height 16
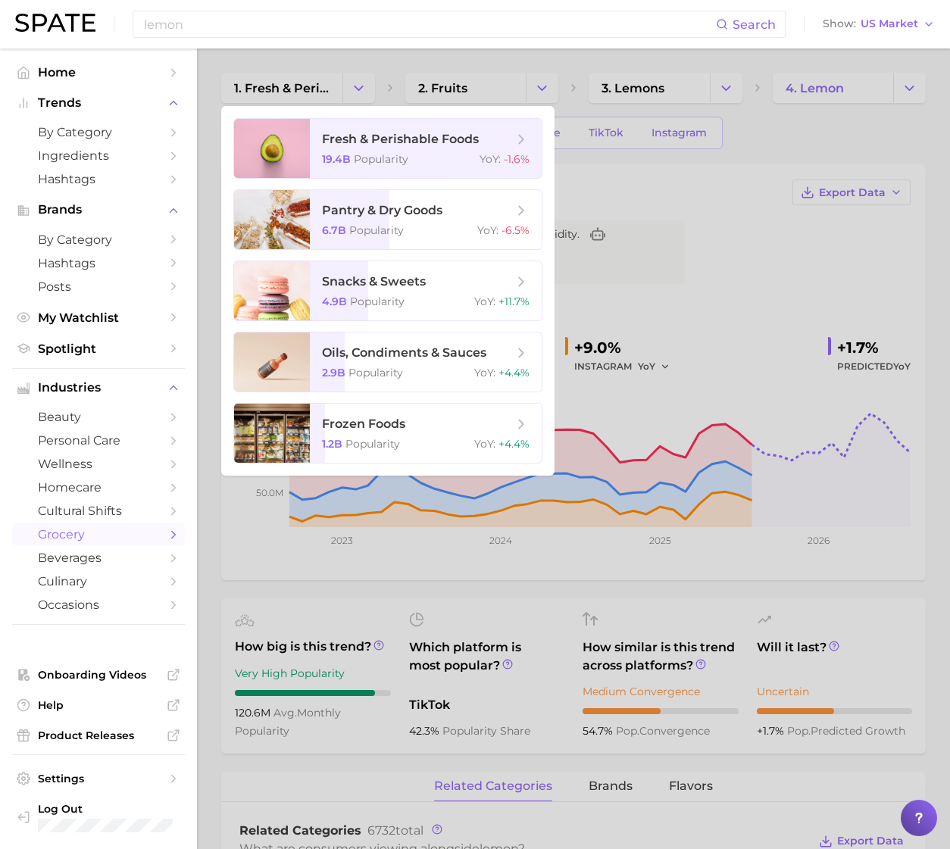
click at [763, 141] on div at bounding box center [475, 424] width 950 height 849
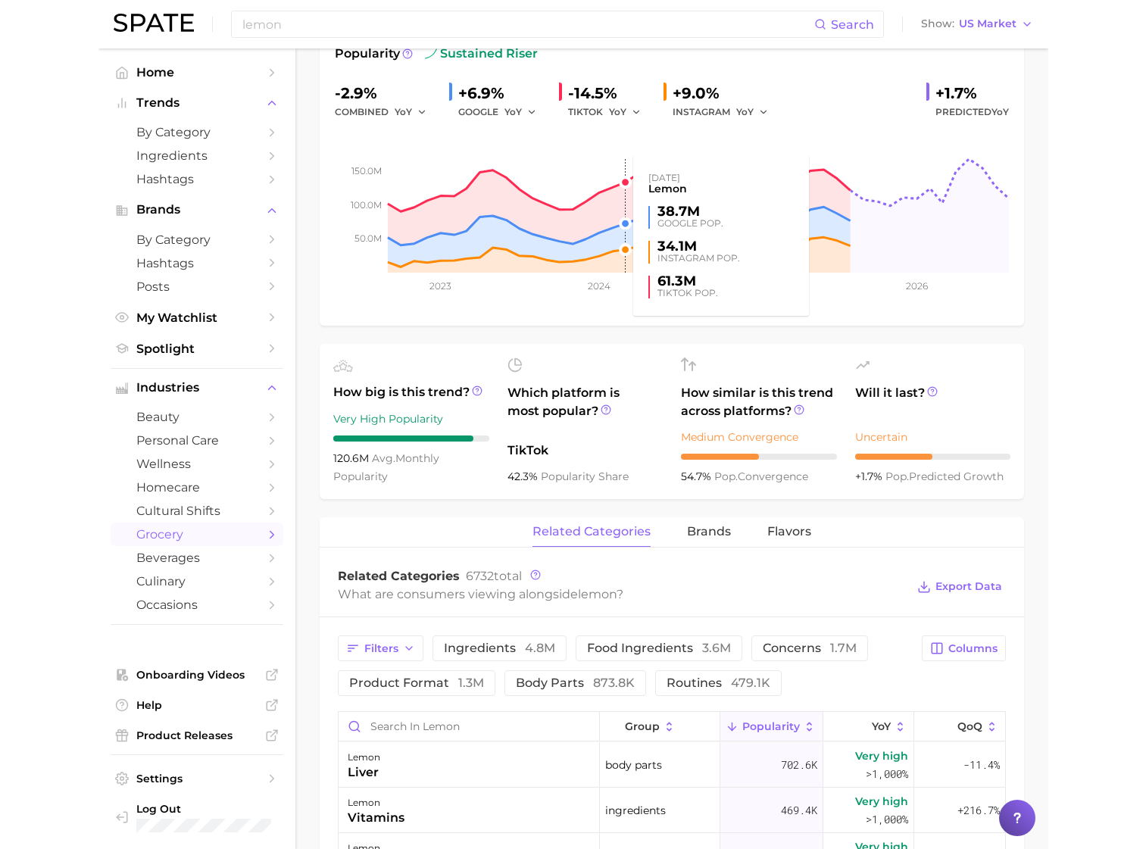
scroll to position [265, 0]
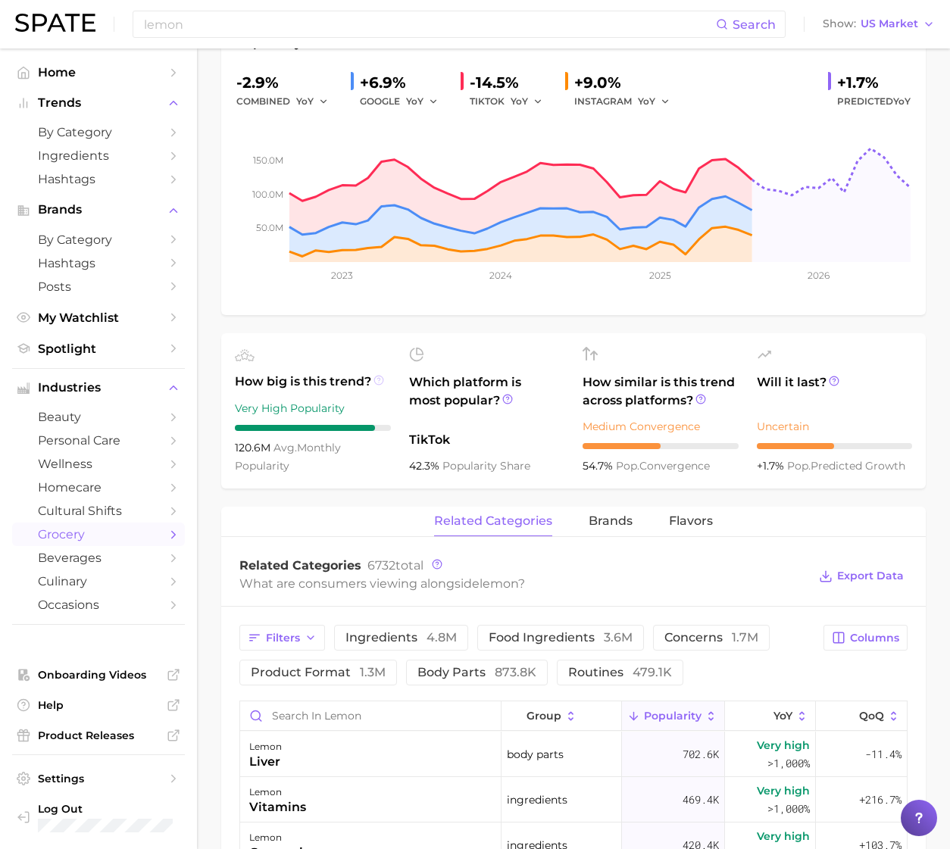
click at [379, 379] on icon at bounding box center [378, 379] width 2 height 3
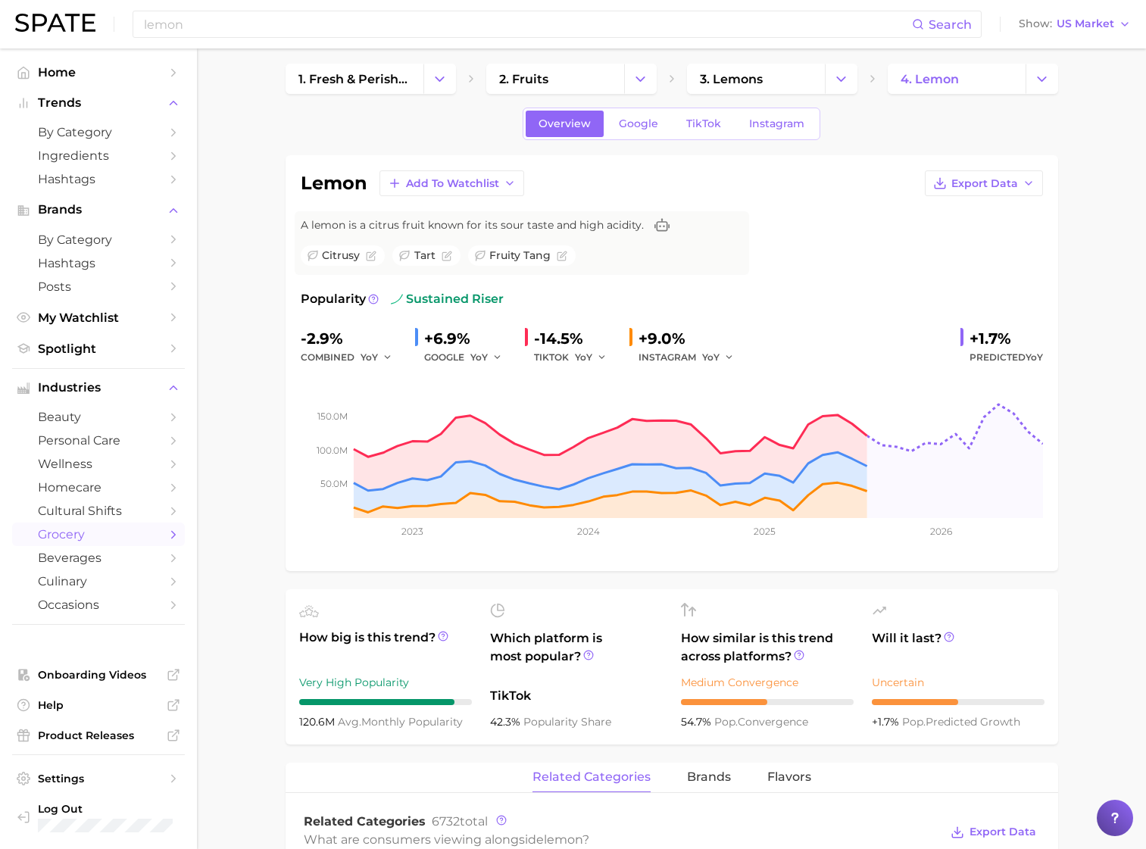
scroll to position [0, 0]
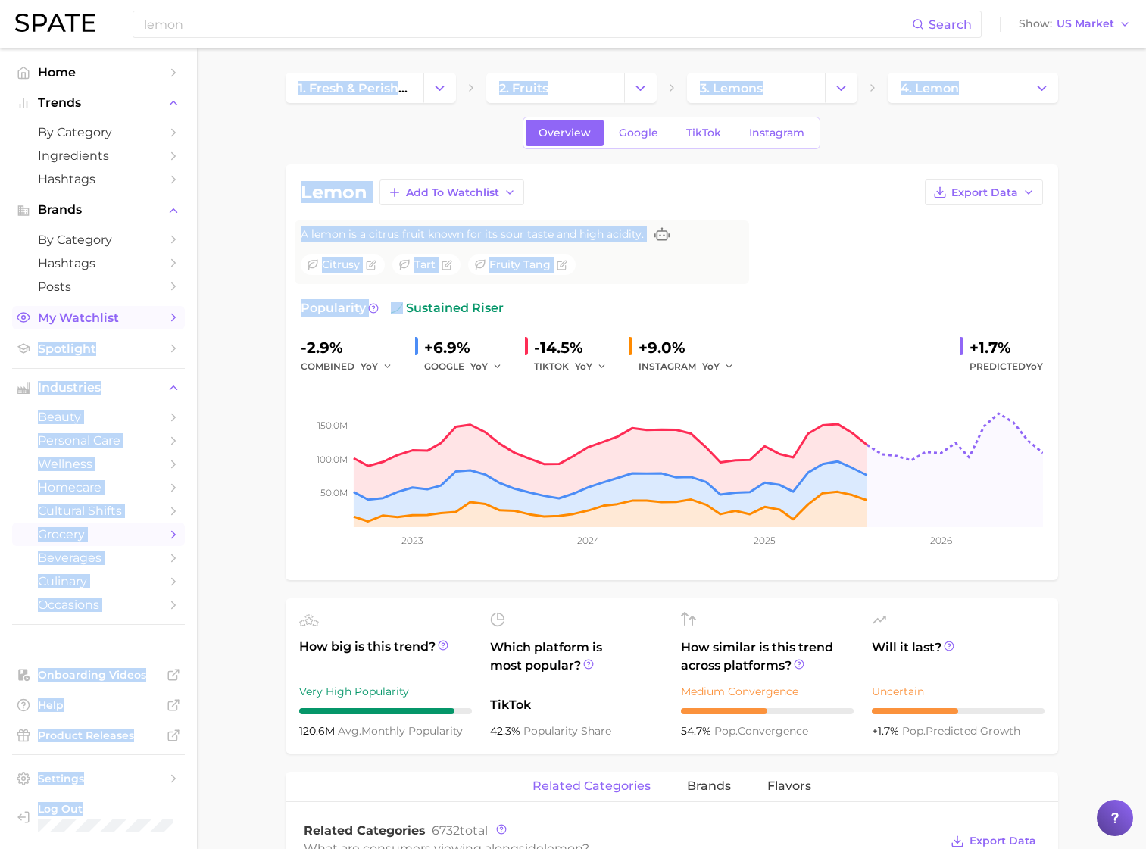
drag, startPoint x: 618, startPoint y: 307, endPoint x: 179, endPoint y: 310, distance: 438.5
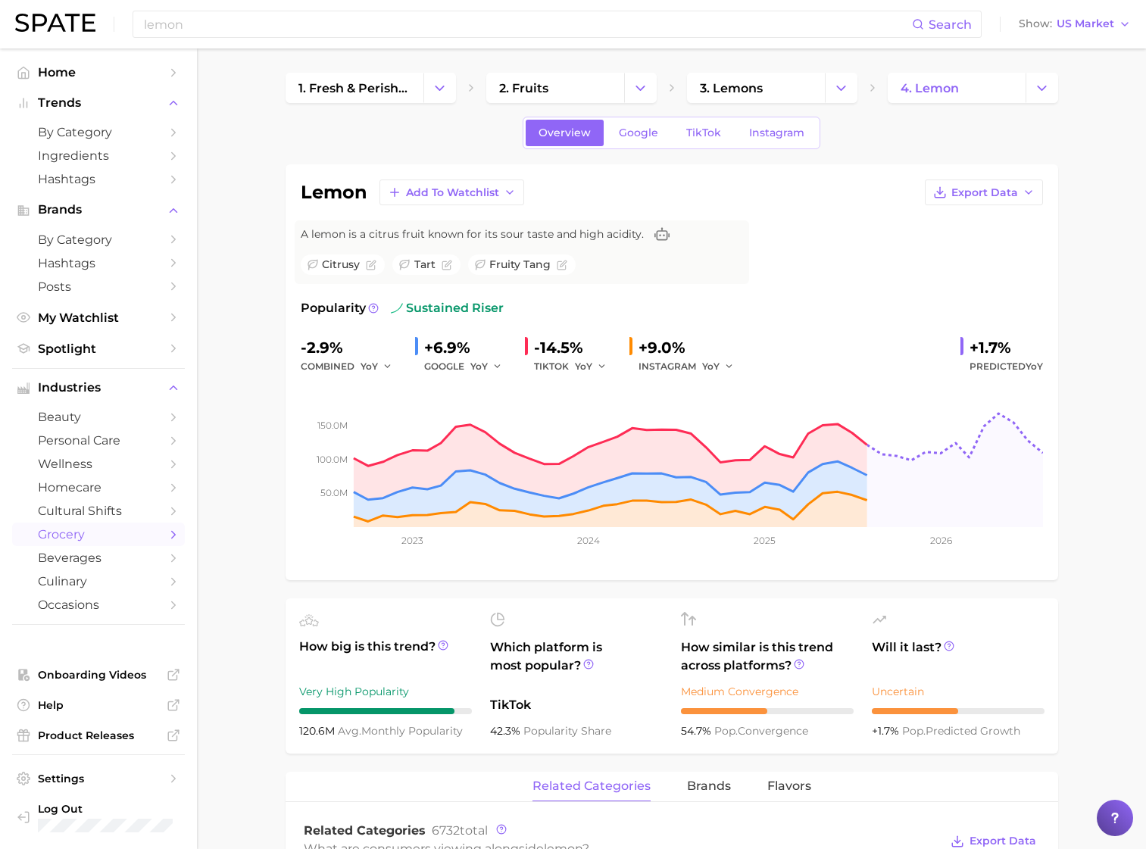
drag, startPoint x: 179, startPoint y: 310, endPoint x: 240, endPoint y: 320, distance: 61.5
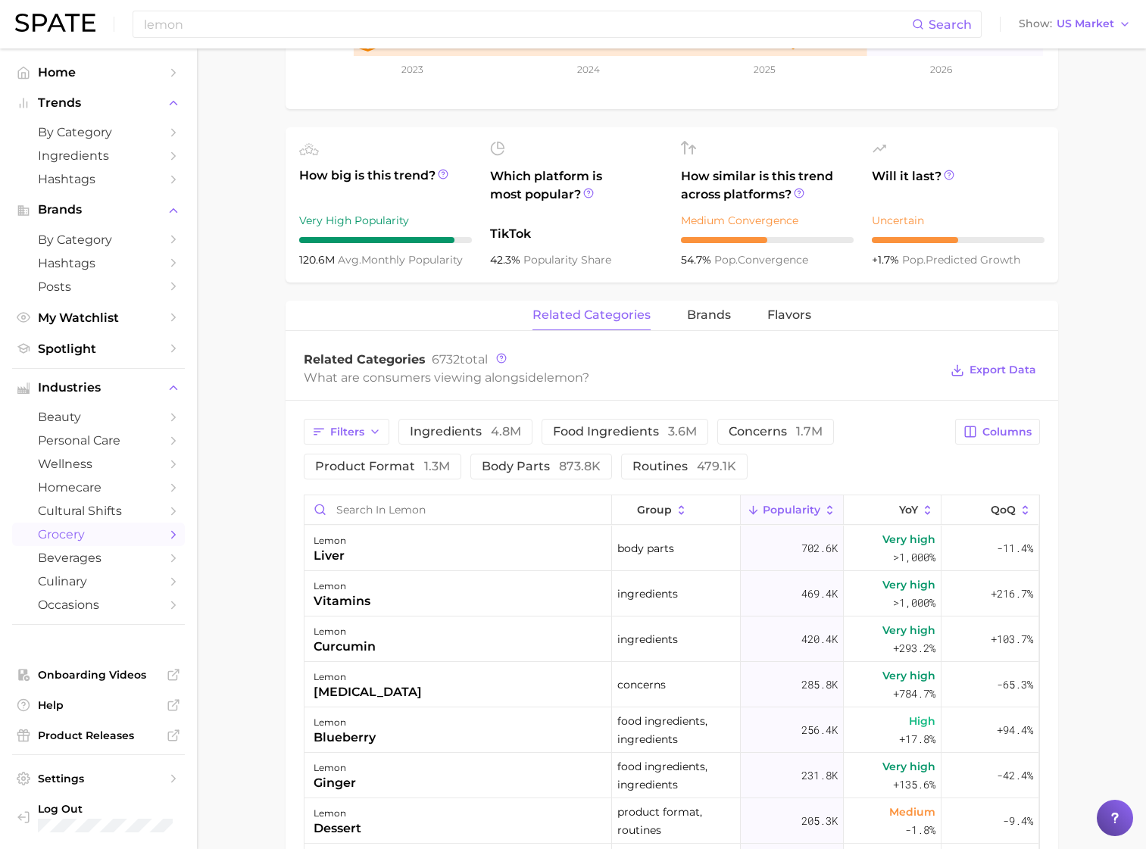
scroll to position [530, 0]
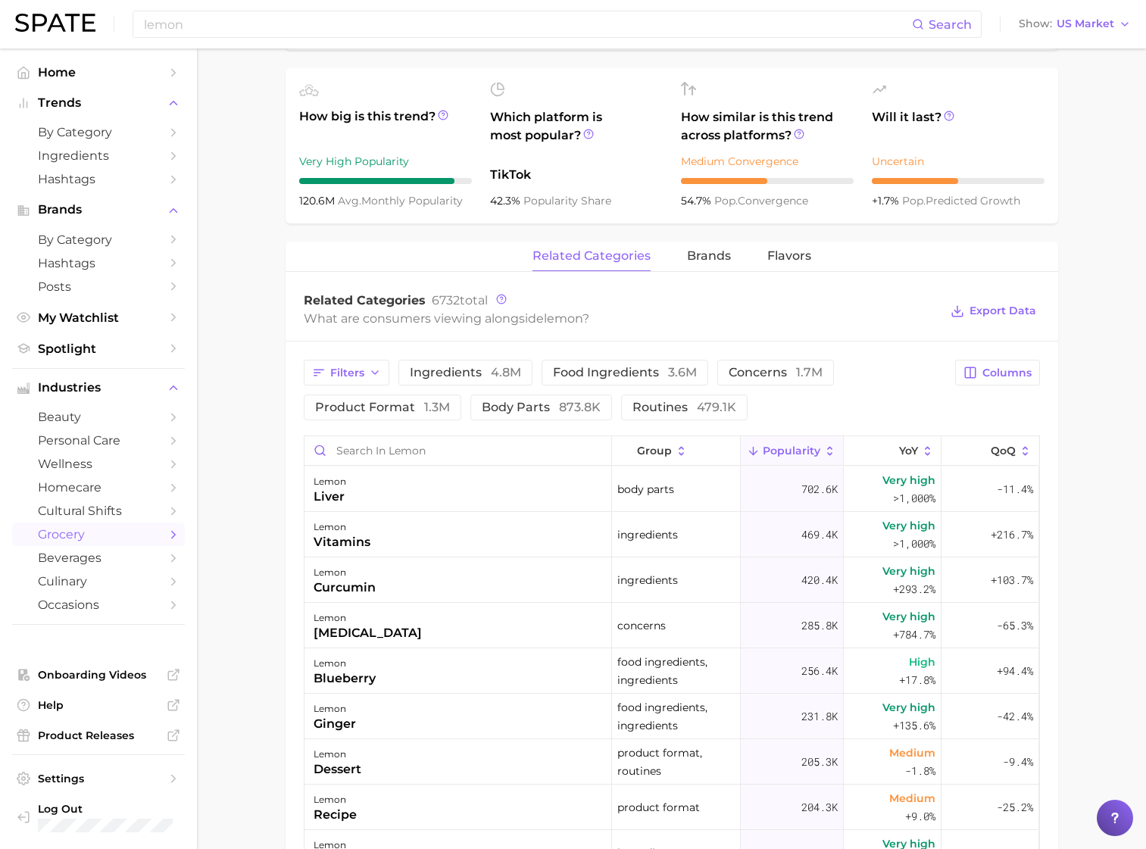
drag, startPoint x: 831, startPoint y: 257, endPoint x: 819, endPoint y: 257, distance: 12.1
click at [819, 257] on div "related categories brands Flavors" at bounding box center [671, 257] width 772 height 30
click at [800, 256] on span "Flavors" at bounding box center [789, 256] width 44 height 14
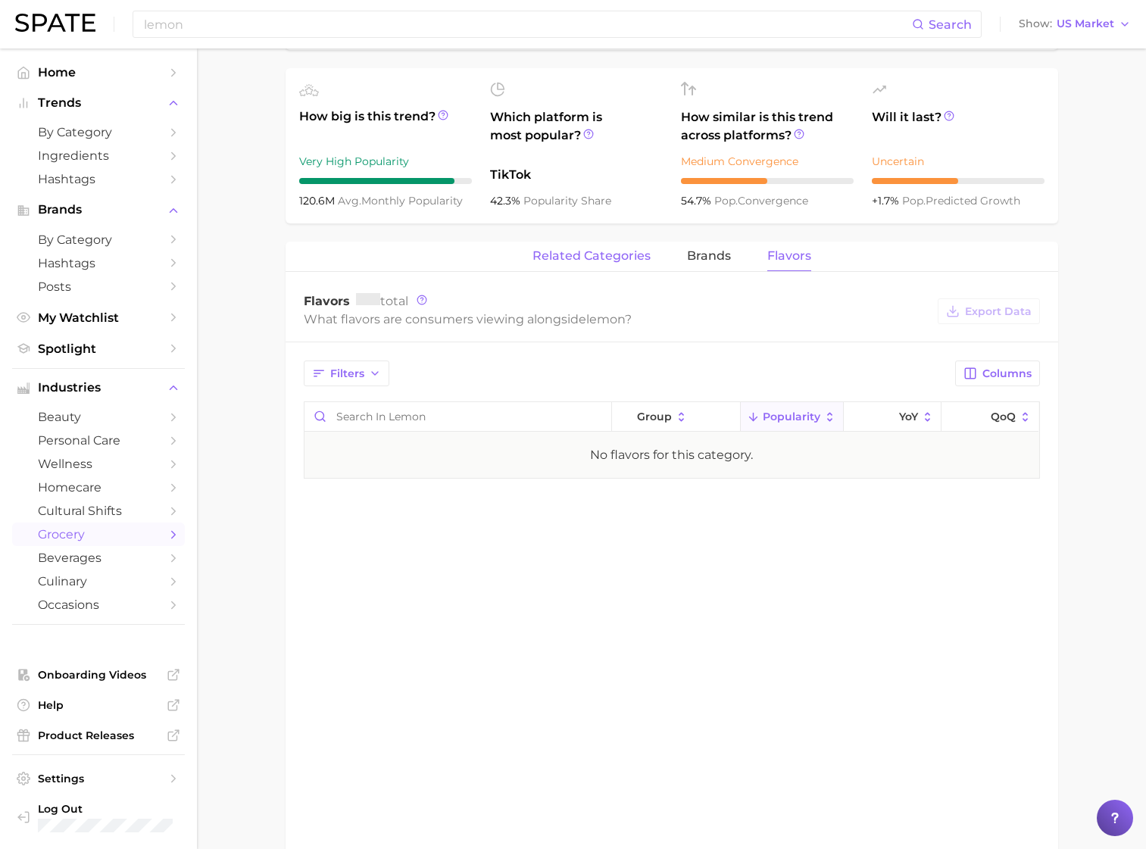
scroll to position [0, 0]
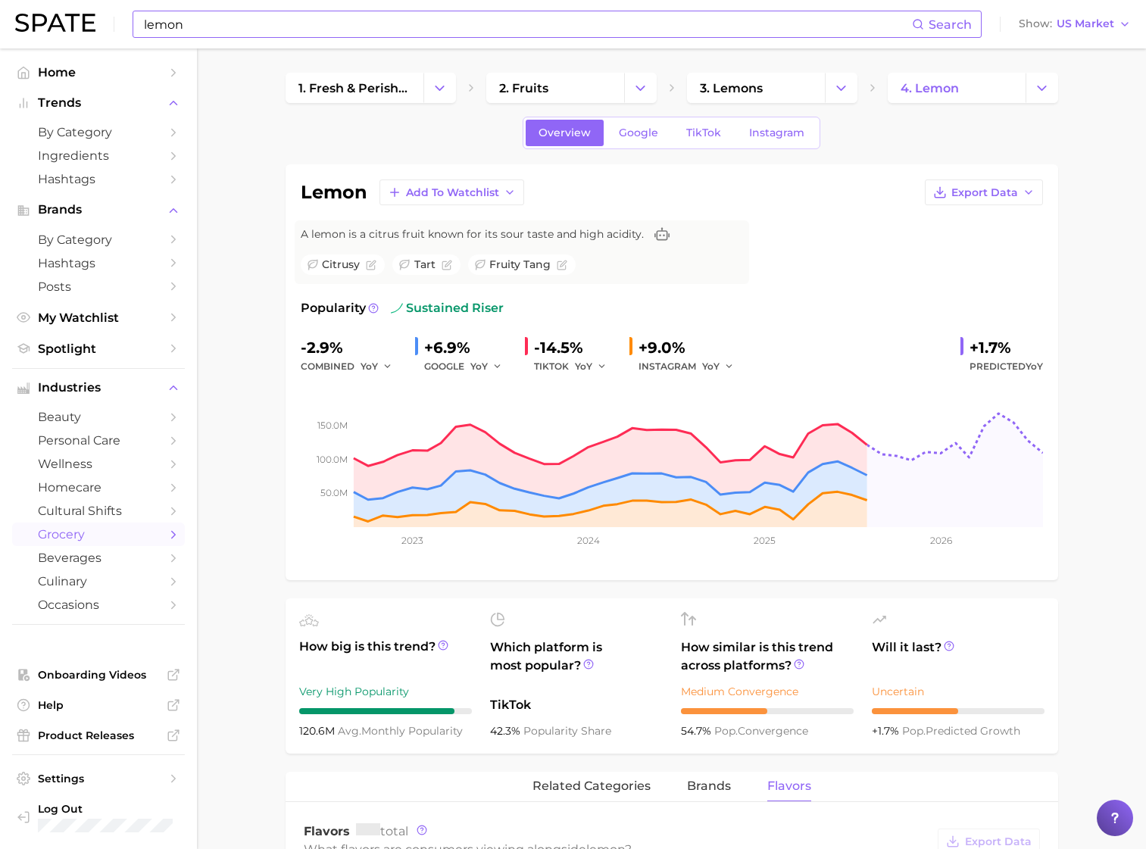
click at [310, 30] on input "lemon" at bounding box center [526, 24] width 769 height 26
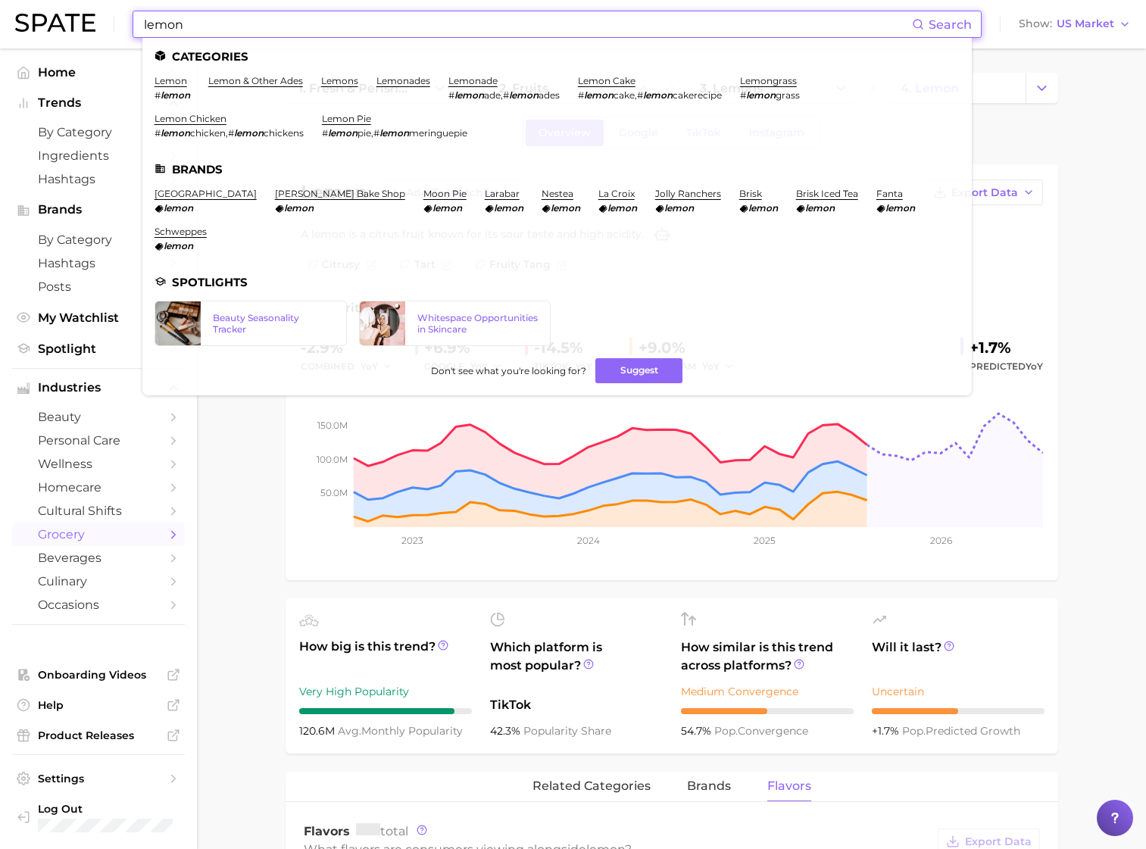
click at [310, 30] on input "lemon" at bounding box center [526, 24] width 769 height 26
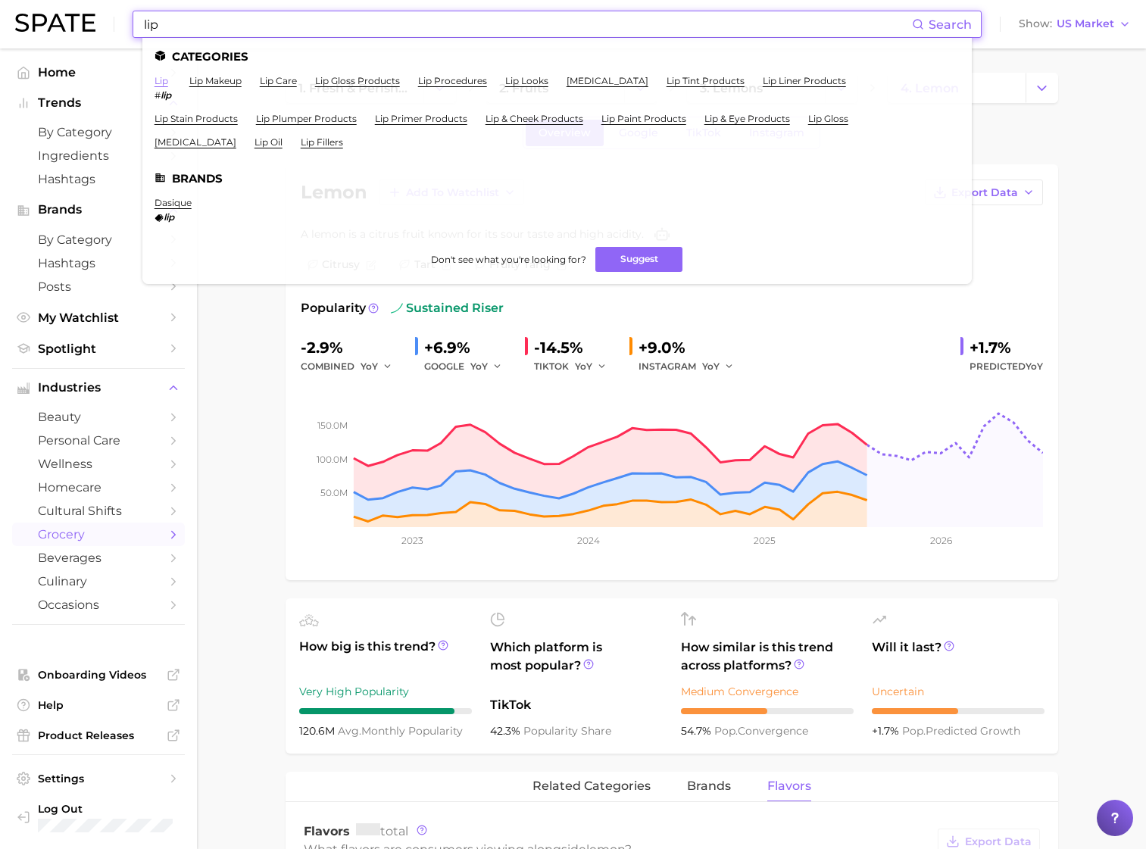
click at [165, 80] on link "lip" at bounding box center [161, 80] width 14 height 11
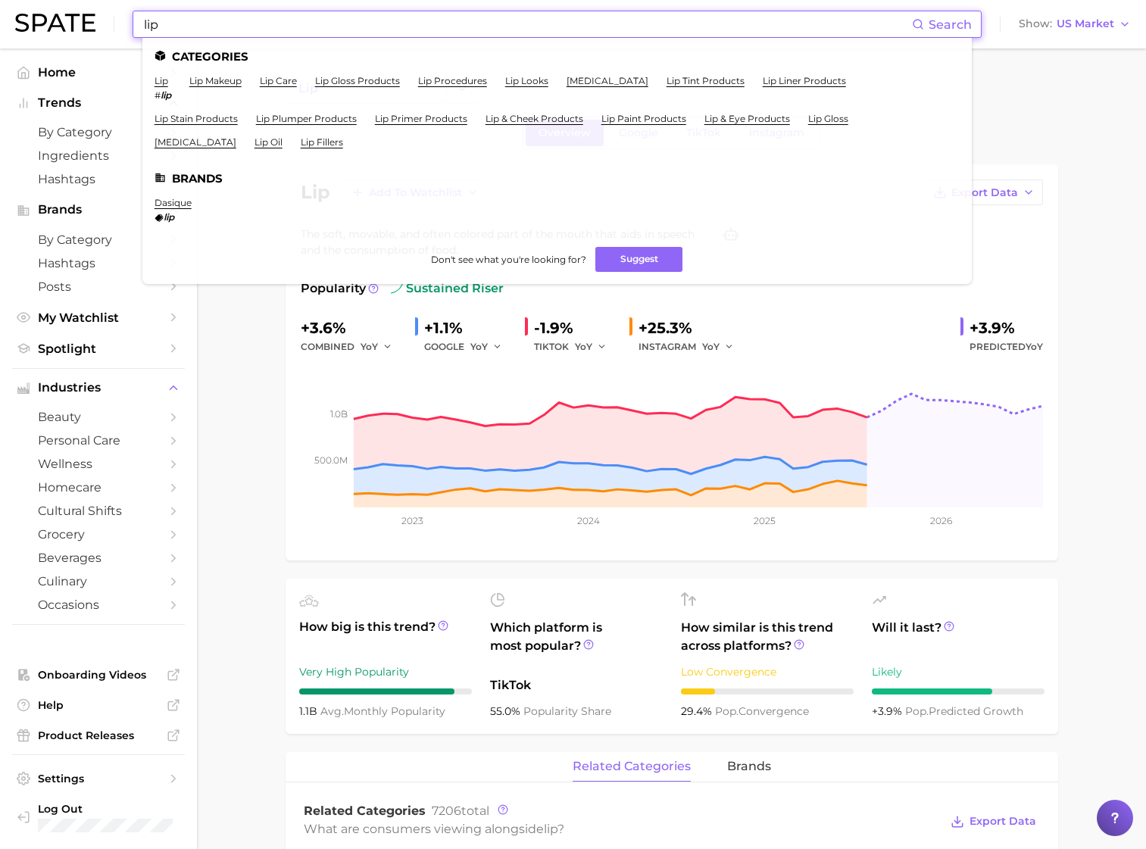
click at [274, 36] on input "lip" at bounding box center [526, 24] width 769 height 26
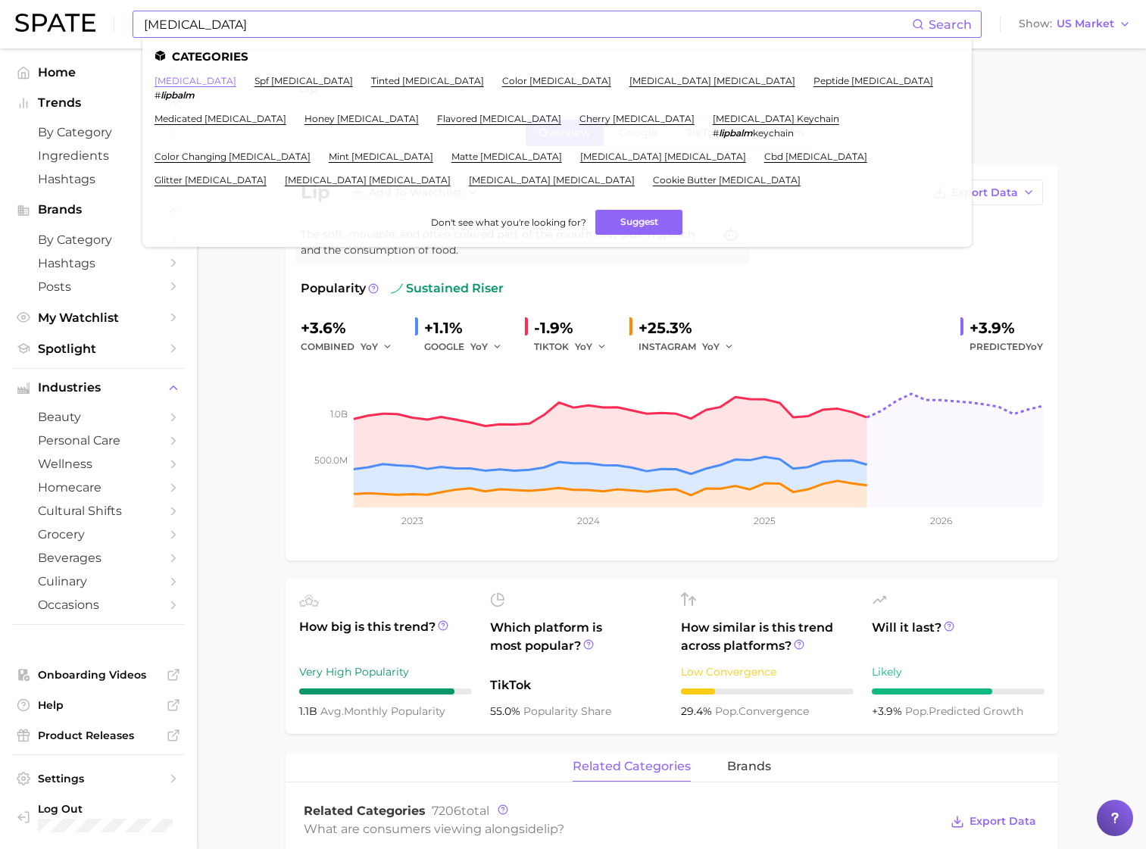
click at [176, 76] on link "lip balm" at bounding box center [195, 80] width 82 height 11
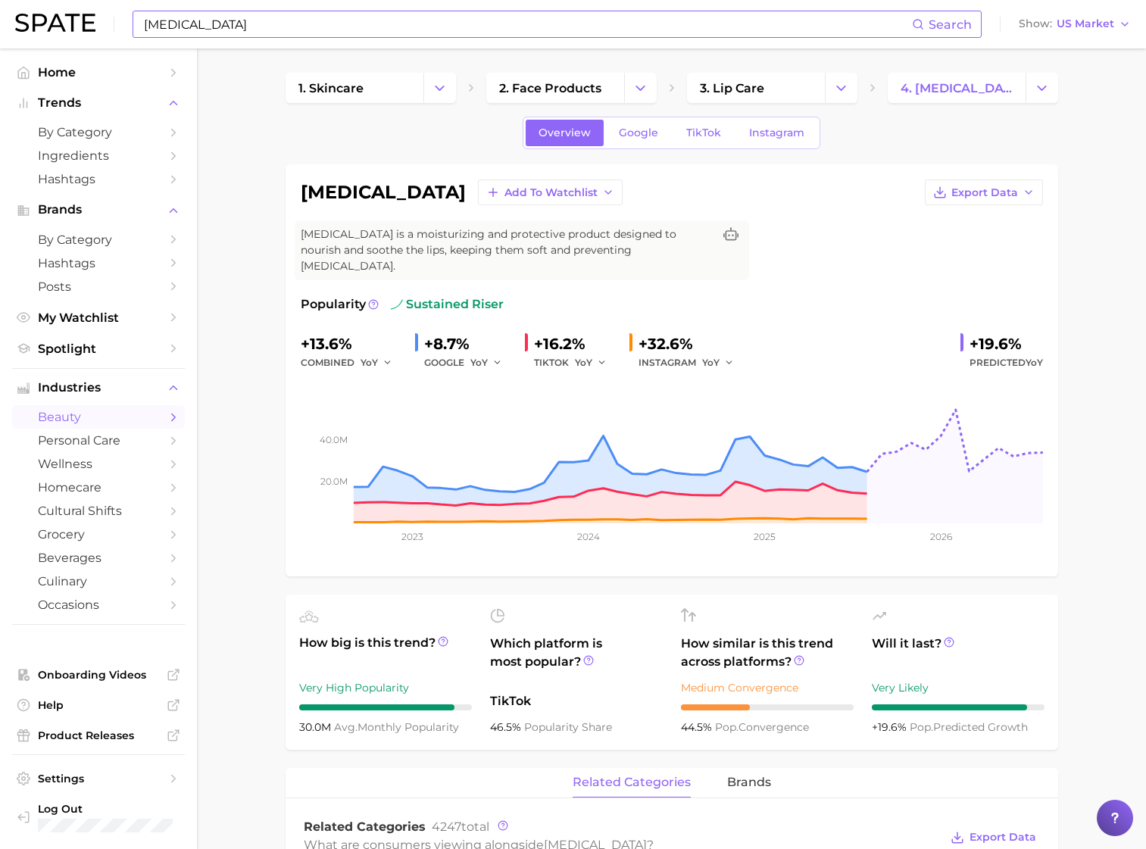
click at [556, 13] on input "lip balm" at bounding box center [526, 24] width 769 height 26
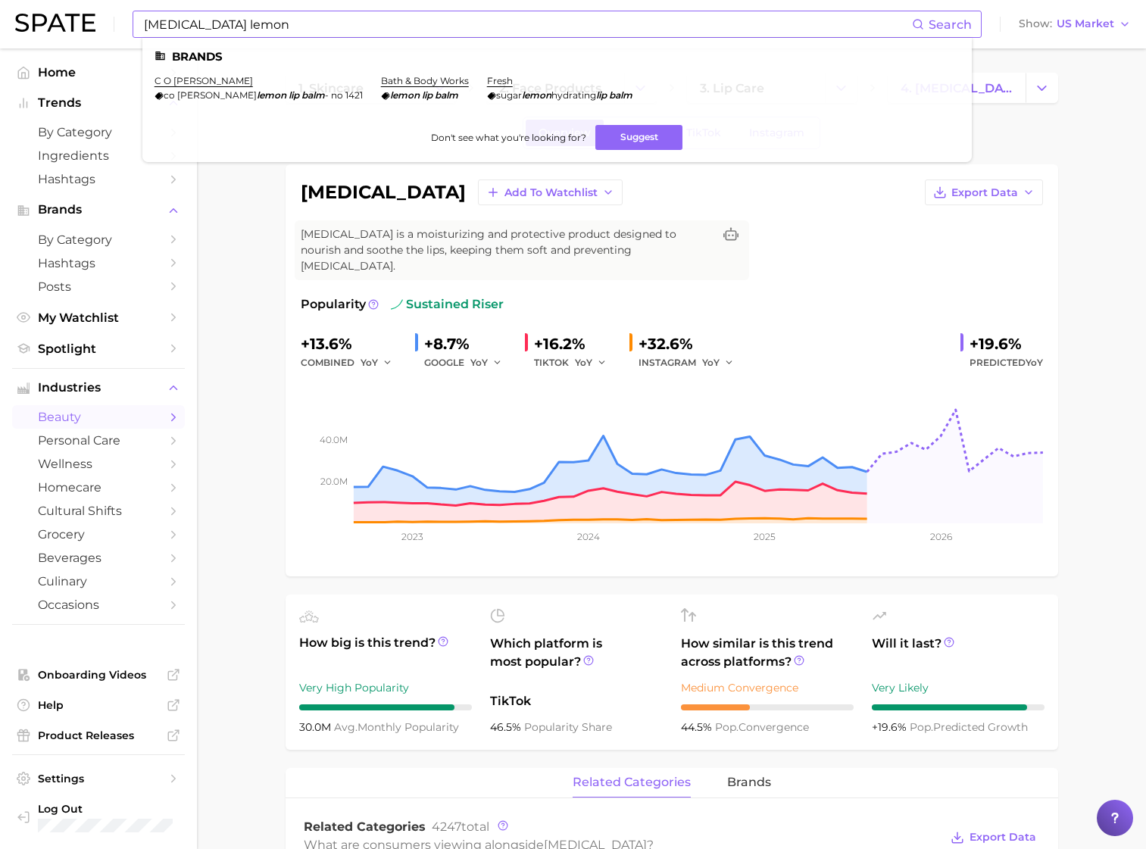
click at [937, 38] on ul "Brands c o bigelow co bigelow lemon lip balm - no 1421 bath & body works lemon …" at bounding box center [556, 100] width 829 height 124
click at [937, 22] on span "Search" at bounding box center [949, 24] width 43 height 14
click at [919, 27] on circle at bounding box center [917, 24] width 8 height 8
drag, startPoint x: 403, startPoint y: 18, endPoint x: -475, endPoint y: 206, distance: 897.5
click at [0, 206] on html "lip balm lemon Search Brands c o bigelow co bigelow lemon lip balm - no 1421 ba…" at bounding box center [573, 424] width 1146 height 849
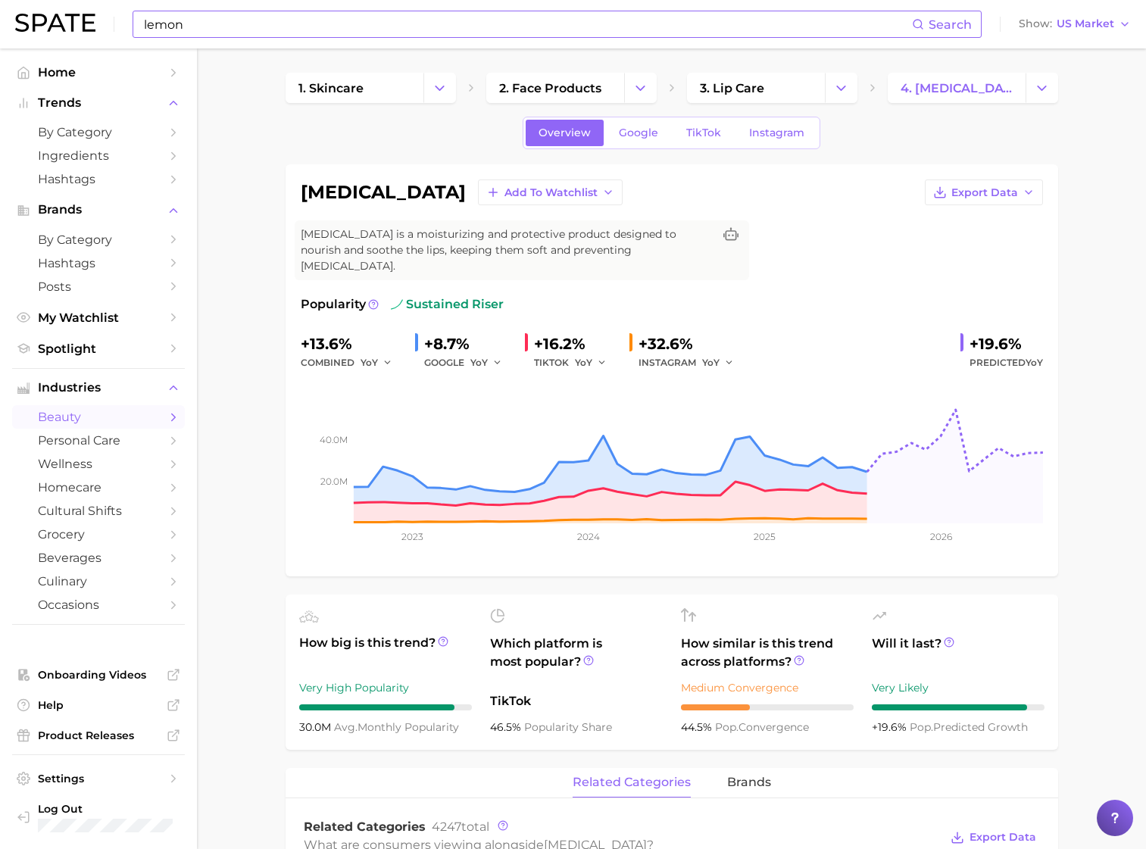
click at [399, 11] on input "lemon" at bounding box center [526, 24] width 769 height 26
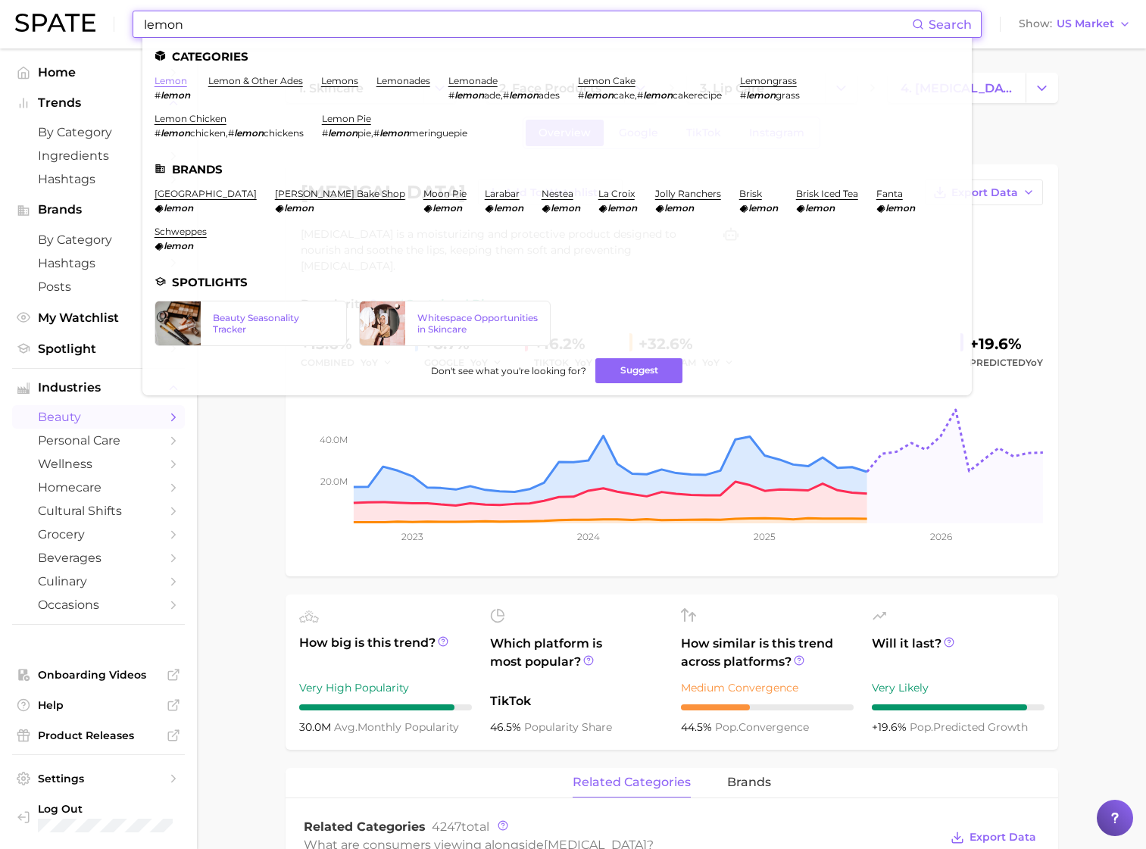
click at [178, 78] on link "lemon" at bounding box center [170, 80] width 33 height 11
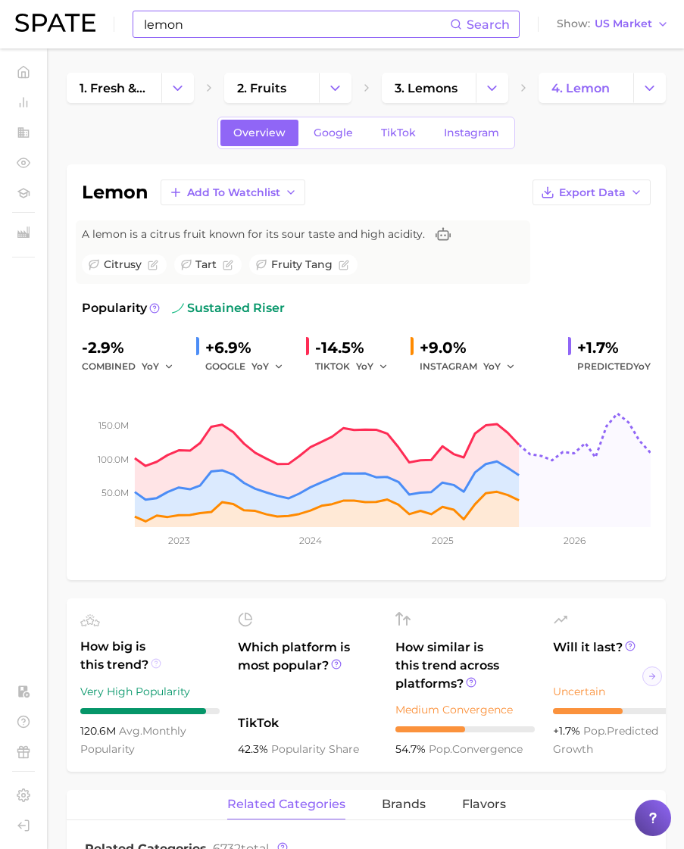
click at [155, 661] on icon at bounding box center [155, 662] width 2 height 3
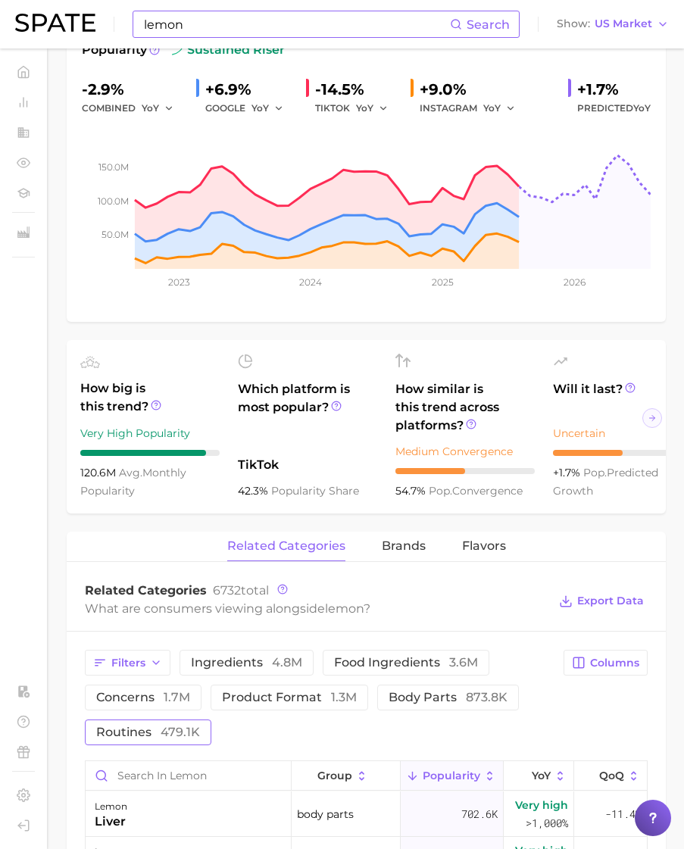
scroll to position [265, 0]
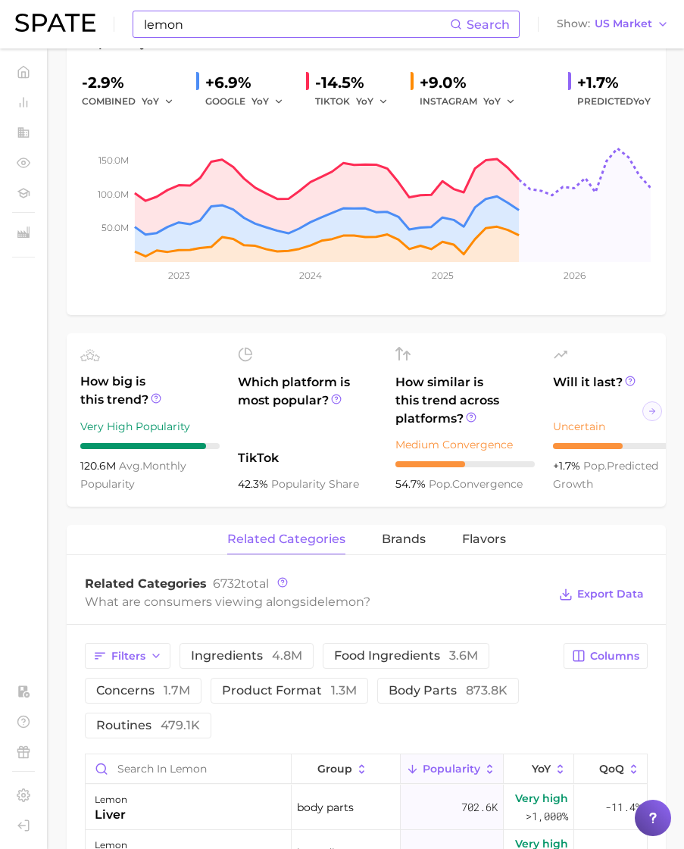
click at [102, 468] on span "120.6m" at bounding box center [99, 466] width 39 height 14
click at [151, 400] on circle at bounding box center [155, 398] width 9 height 9
click at [129, 451] on div "How big is this trend? Very High Popularity 120.6m avg. monthly popularity" at bounding box center [149, 420] width 139 height 146
click at [124, 466] on abbr "avg." at bounding box center [130, 466] width 23 height 14
click at [433, 775] on span "Popularity" at bounding box center [452, 769] width 58 height 12
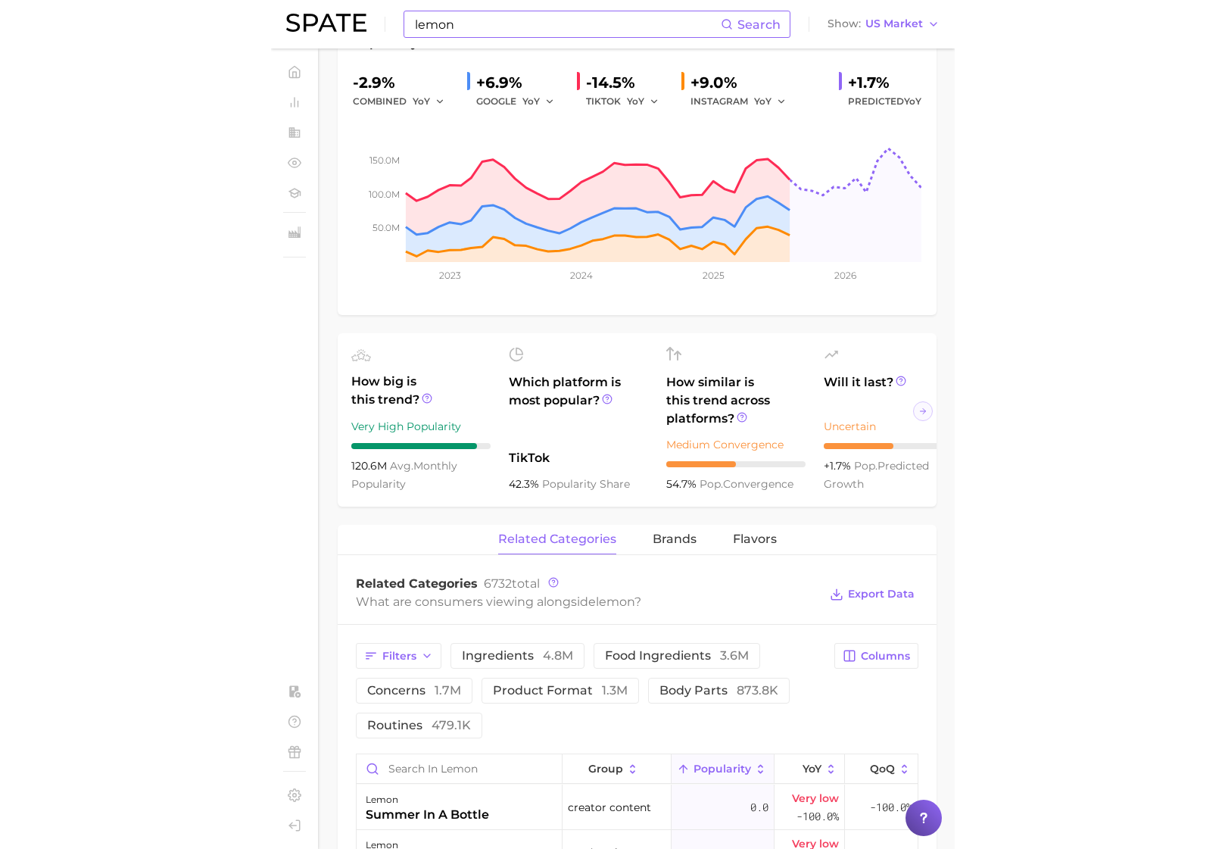
scroll to position [0, 0]
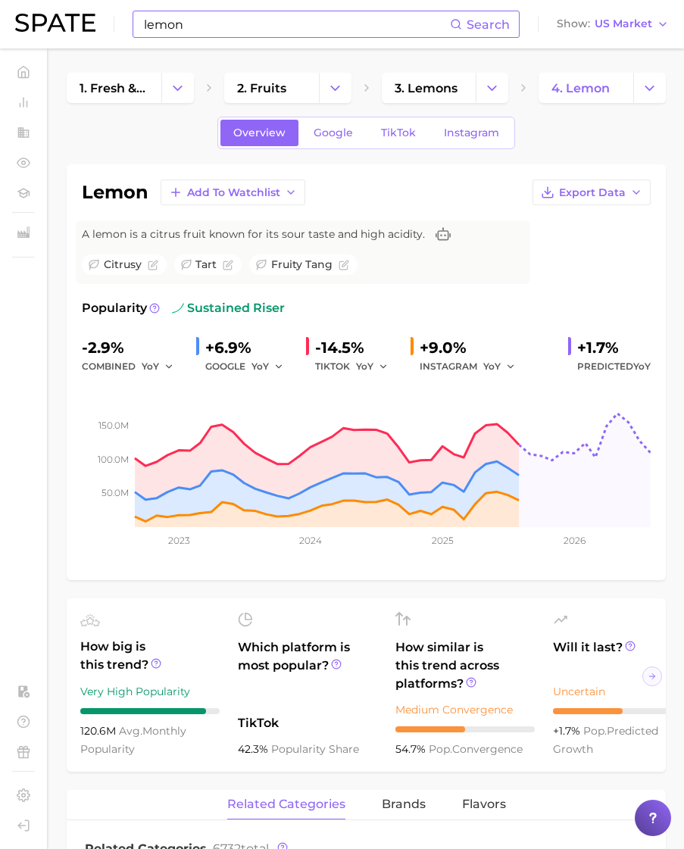
click at [340, 44] on div "lemon Search Show US Market" at bounding box center [342, 24] width 654 height 48
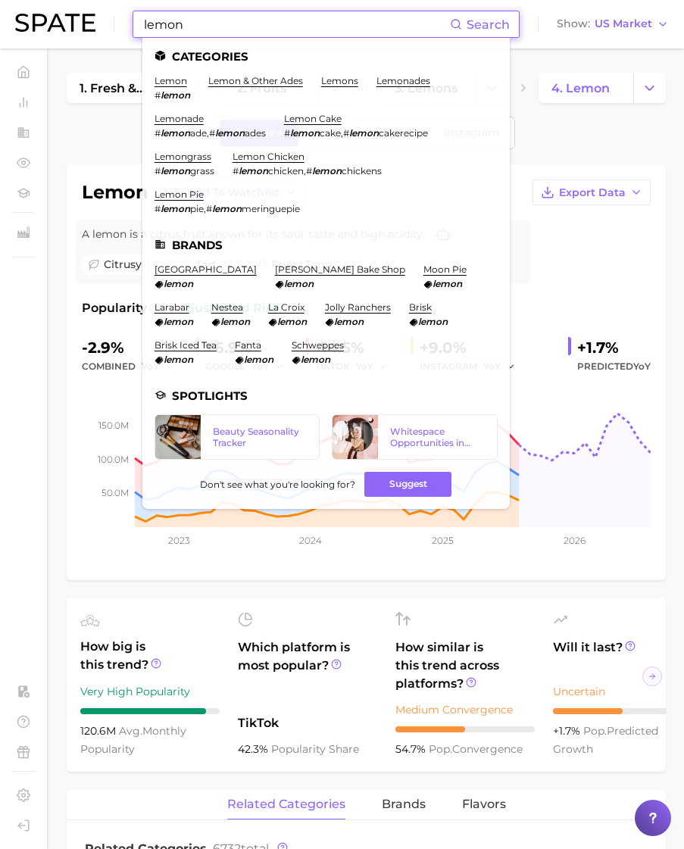
click at [326, 34] on input "lemon" at bounding box center [295, 24] width 307 height 26
drag, startPoint x: 326, startPoint y: 34, endPoint x: -122, endPoint y: 9, distance: 448.2
click at [0, 9] on html "lemon Search Categories lemon # lemon lemon & other ades lemons lemonades lemon…" at bounding box center [342, 424] width 684 height 849
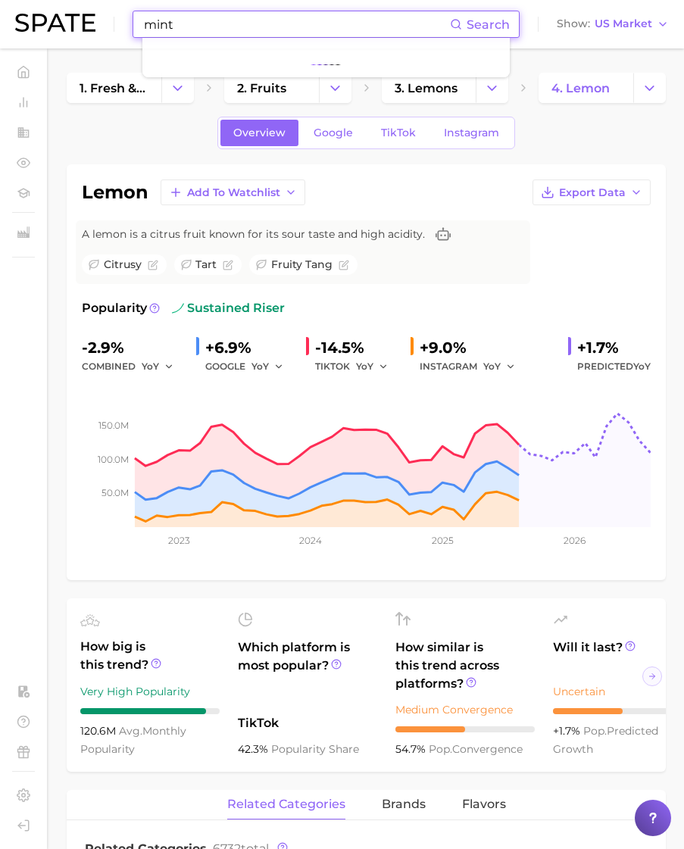
drag, startPoint x: 228, startPoint y: 29, endPoint x: 73, endPoint y: 8, distance: 156.6
click at [73, 8] on div "mint Search Show US Market" at bounding box center [342, 24] width 654 height 48
type input "lemon mint"
